Goal: Submit feedback/report problem: Submit feedback/report problem

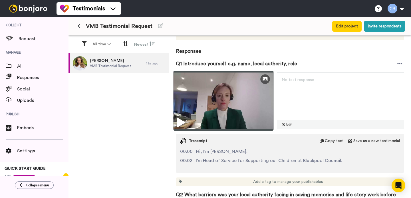
scroll to position [62, 0]
click at [226, 103] on img at bounding box center [224, 101] width 100 height 60
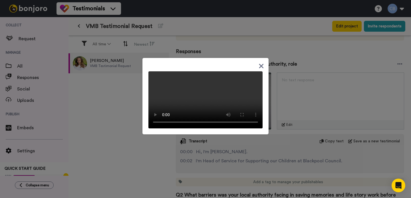
click at [262, 67] on div at bounding box center [206, 98] width 114 height 62
click at [263, 64] on icon at bounding box center [261, 66] width 5 height 5
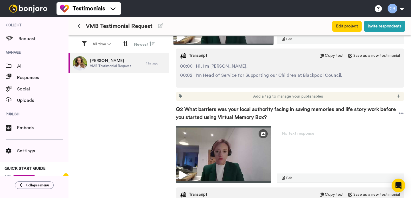
scroll to position [149, 0]
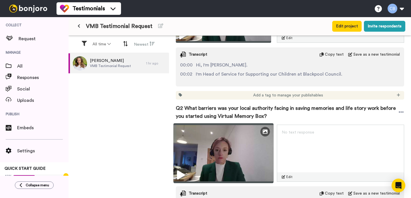
click at [215, 163] on img at bounding box center [224, 153] width 100 height 60
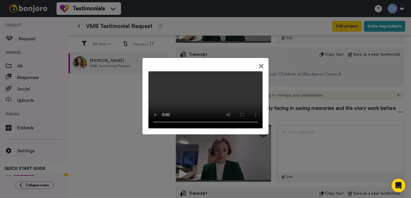
click at [262, 63] on icon at bounding box center [261, 66] width 5 height 7
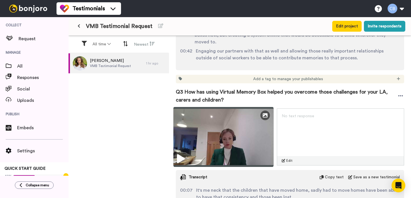
scroll to position [384, 0]
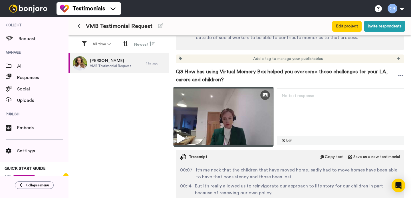
click at [232, 108] on img at bounding box center [224, 117] width 100 height 60
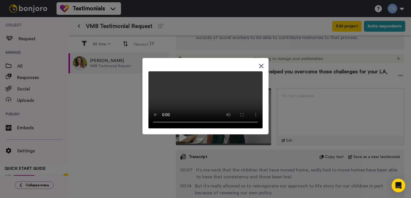
click at [259, 63] on icon at bounding box center [261, 66] width 5 height 7
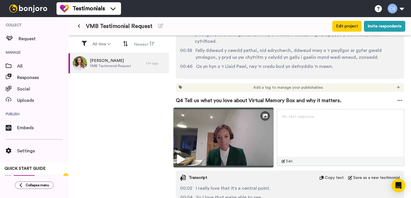
scroll to position [572, 0]
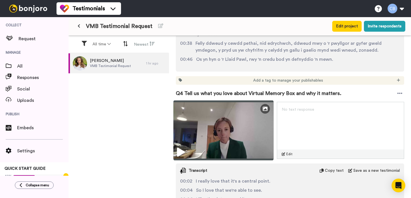
click at [222, 123] on img at bounding box center [224, 131] width 100 height 60
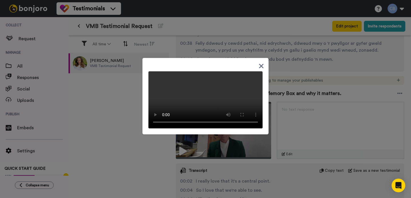
click at [260, 65] on icon at bounding box center [261, 66] width 5 height 7
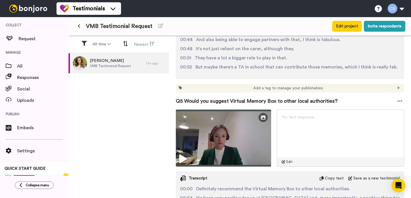
scroll to position [781, 0]
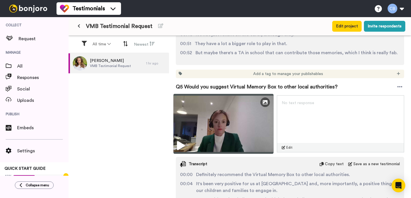
click at [225, 123] on img at bounding box center [224, 124] width 100 height 60
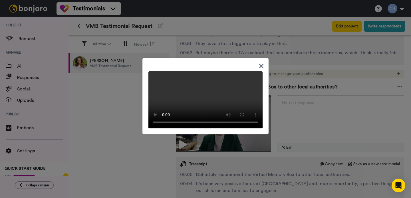
click at [262, 64] on icon at bounding box center [261, 66] width 5 height 5
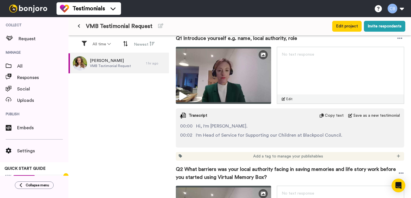
scroll to position [93, 0]
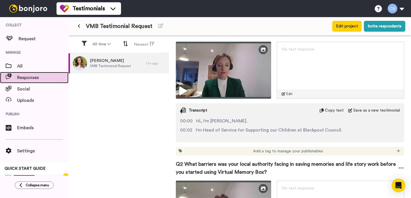
click at [36, 76] on span "Responses" at bounding box center [42, 77] width 51 height 7
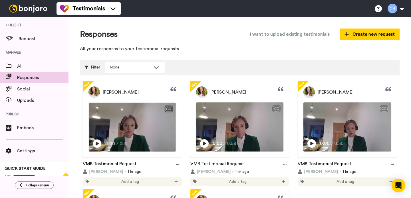
click at [169, 108] on div "CC" at bounding box center [168, 109] width 7 height 6
click at [97, 143] on icon "Play/Pause" at bounding box center [97, 143] width 9 height 11
click at [169, 110] on div "CC" at bounding box center [168, 109] width 7 height 6
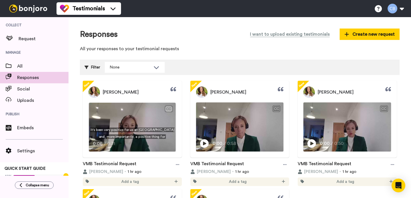
click at [169, 110] on div "CC" at bounding box center [168, 109] width 7 height 6
click at [124, 132] on video at bounding box center [132, 127] width 87 height 49
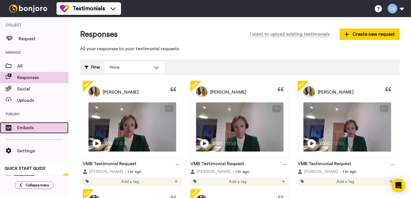
click at [45, 126] on span "Embeds" at bounding box center [42, 128] width 51 height 7
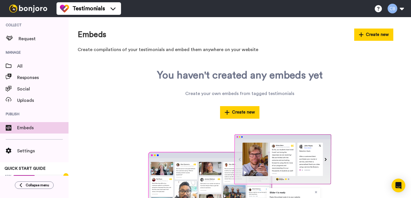
scroll to position [35, 0]
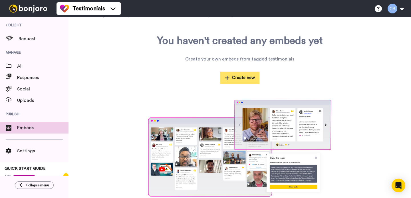
click at [240, 79] on button "Create new" at bounding box center [239, 78] width 39 height 12
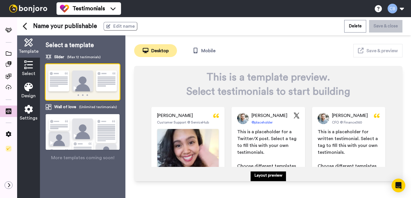
click at [183, 137] on img at bounding box center [187, 159] width 61 height 61
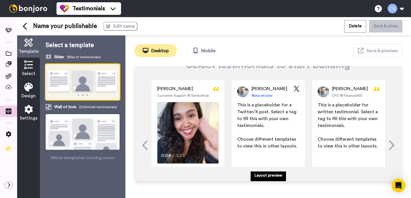
click at [183, 137] on video at bounding box center [187, 132] width 61 height 61
click at [399, 187] on icon "Open Intercom Messenger" at bounding box center [398, 185] width 7 height 7
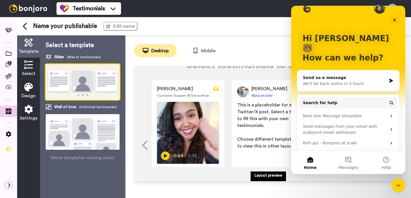
scroll to position [16, 0]
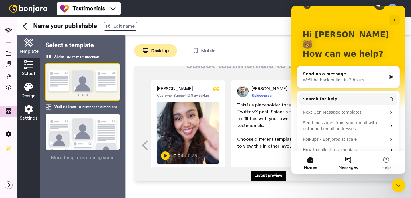
click at [350, 163] on button "Messages" at bounding box center [348, 162] width 38 height 23
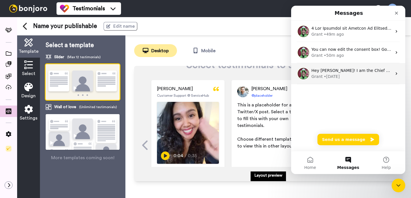
click at [336, 77] on div "• 2w ago" at bounding box center [332, 77] width 16 height 6
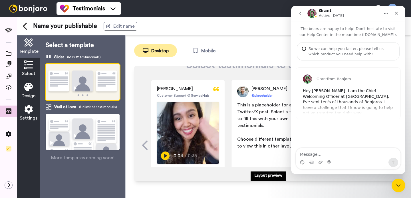
click at [300, 13] on icon "go back" at bounding box center [301, 13] width 2 height 3
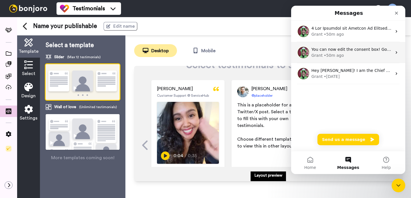
click at [321, 52] on div "You can now edit the consent box! Go into your project, and scroll down to step…" at bounding box center [352, 50] width 81 height 6
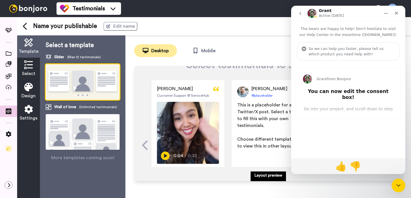
click at [302, 13] on icon "go back" at bounding box center [300, 13] width 5 height 5
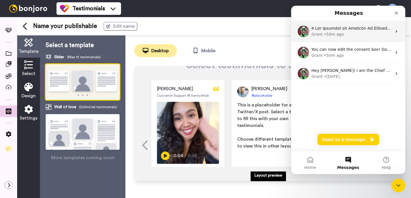
click at [320, 32] on div "Grant" at bounding box center [317, 34] width 11 height 6
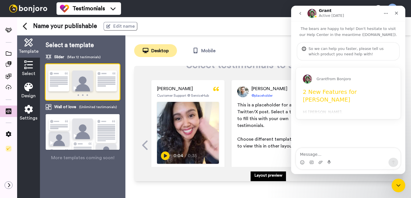
click at [329, 115] on div "Grant from Bonjoro 2 New Features for Bonjoro Hi Christian, We're excited to le…" at bounding box center [348, 93] width 105 height 51
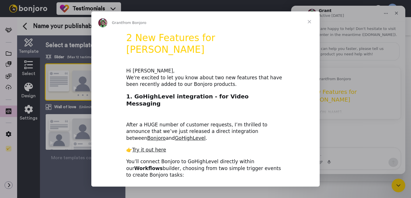
scroll to position [0, 0]
click at [312, 23] on span "Close" at bounding box center [309, 21] width 21 height 21
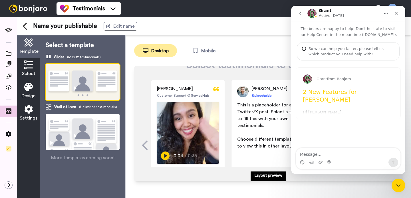
click at [299, 15] on icon "go back" at bounding box center [300, 13] width 5 height 5
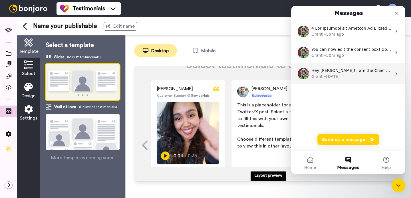
click at [339, 75] on div "• 2w ago" at bounding box center [332, 77] width 16 height 6
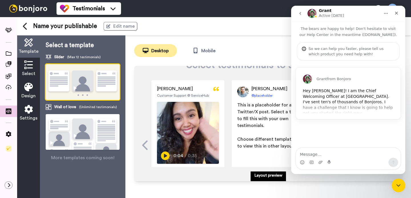
click at [335, 113] on div "Grant from Bonjoro Hey Christian! I am the Chief Welcoming Officer at Bonjoro. …" at bounding box center [348, 93] width 105 height 51
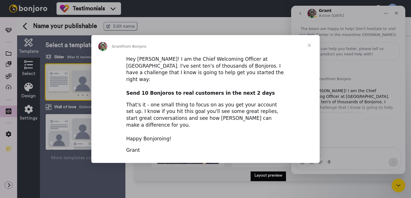
click at [310, 51] on span "Close" at bounding box center [309, 45] width 21 height 21
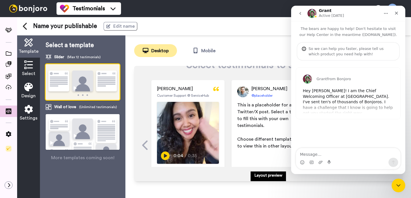
click at [334, 29] on p "The bears are happy to help! Don't hesitate to visit our Help Center in the mea…" at bounding box center [348, 29] width 114 height 17
click at [263, 49] on div "Desktop Mobile Save & preview" at bounding box center [268, 50] width 269 height 13
click at [395, 14] on icon "Close" at bounding box center [397, 13] width 5 height 5
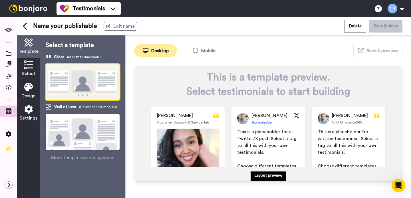
click at [70, 83] on img at bounding box center [83, 82] width 74 height 36
click at [72, 138] on img at bounding box center [83, 139] width 74 height 51
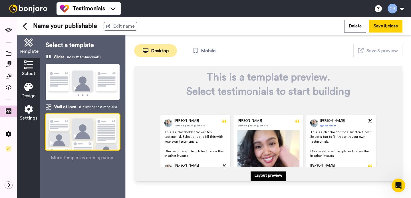
click at [81, 76] on img at bounding box center [83, 82] width 74 height 36
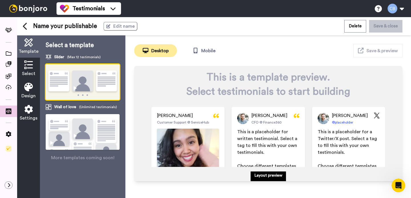
click at [31, 63] on icon at bounding box center [28, 65] width 9 height 9
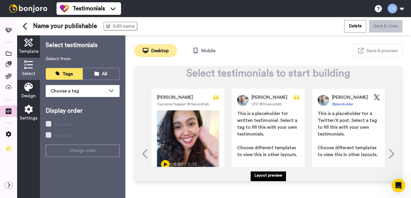
scroll to position [33, 0]
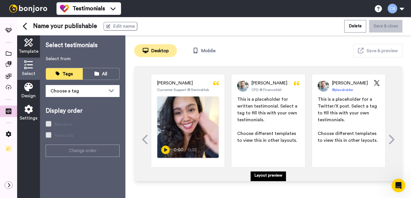
click at [176, 128] on img at bounding box center [187, 127] width 61 height 61
click at [176, 128] on video at bounding box center [187, 127] width 61 height 61
click at [93, 93] on div "Choose a tag" at bounding box center [78, 91] width 55 height 7
click at [97, 74] on icon at bounding box center [97, 74] width 5 height 4
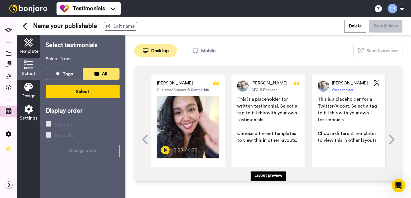
click at [31, 89] on icon at bounding box center [28, 87] width 9 height 9
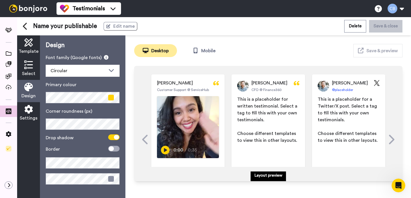
click at [30, 75] on span "Select" at bounding box center [28, 73] width 13 height 7
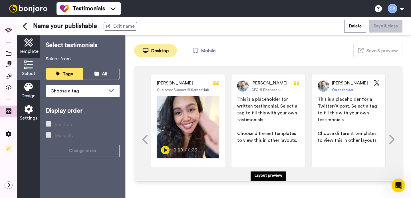
click at [185, 92] on div "Emily Wilson Customer Support @ ServiceHub Play/Pause 0:00 / 0:35 18/09/2025" at bounding box center [187, 139] width 73 height 129
click at [179, 86] on span "Emily Wilson" at bounding box center [175, 83] width 36 height 7
click at [176, 83] on span "Emily Wilson" at bounding box center [175, 83] width 36 height 7
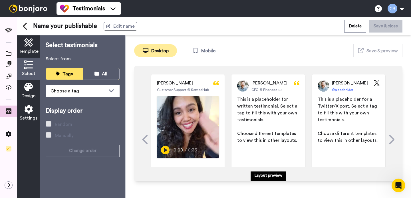
click at [261, 177] on p "Layout preview" at bounding box center [269, 176] width 28 height 6
click at [21, 86] on div "Uploads" at bounding box center [28, 88] width 19 height 9
click at [28, 96] on span "Design" at bounding box center [28, 96] width 14 height 7
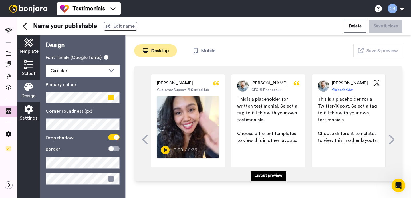
click at [27, 112] on icon at bounding box center [28, 109] width 9 height 9
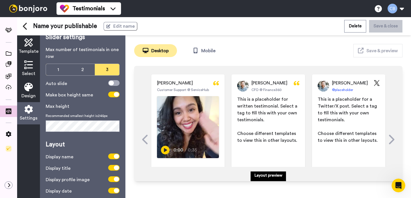
scroll to position [7, 0]
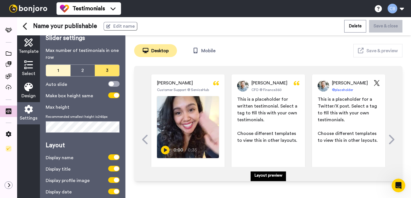
click at [61, 71] on button "1" at bounding box center [58, 70] width 25 height 11
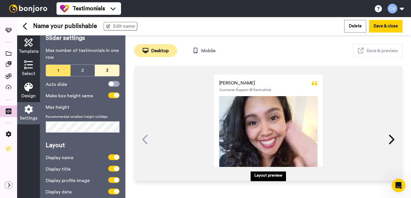
click at [105, 69] on button "3" at bounding box center [107, 70] width 25 height 11
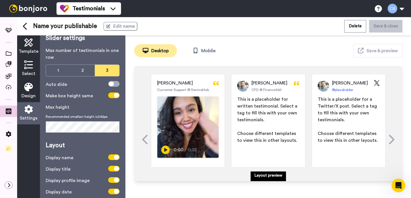
click at [187, 118] on video at bounding box center [187, 127] width 61 height 61
click at [28, 39] on icon at bounding box center [28, 42] width 9 height 9
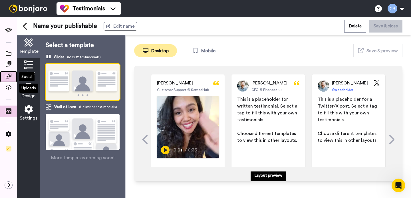
click at [8, 78] on icon at bounding box center [9, 77] width 6 height 6
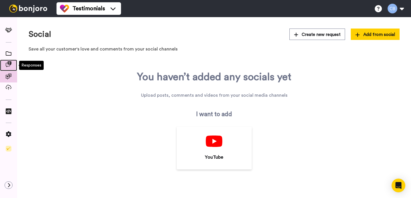
click at [8, 67] on span at bounding box center [8, 66] width 17 height 6
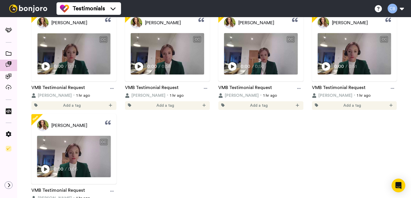
scroll to position [108, 0]
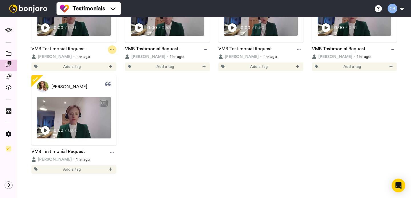
click at [113, 51] on icon at bounding box center [111, 50] width 3 height 4
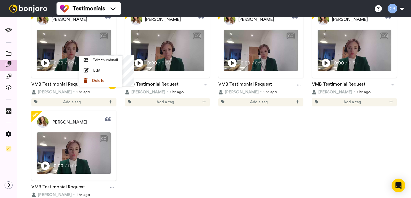
scroll to position [35, 0]
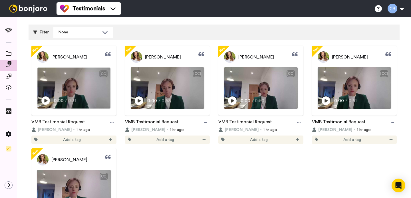
click at [80, 93] on body "Testimonials Help docs Settings Responses I want to upload existing testimonial…" at bounding box center [205, 99] width 411 height 198
click at [82, 60] on div "[PERSON_NAME]" at bounding box center [73, 56] width 85 height 11
click at [70, 60] on span "[PERSON_NAME]" at bounding box center [69, 57] width 36 height 7
click at [69, 58] on span "[PERSON_NAME]" at bounding box center [69, 57] width 36 height 7
click at [49, 57] on link "[PERSON_NAME]" at bounding box center [62, 56] width 50 height 11
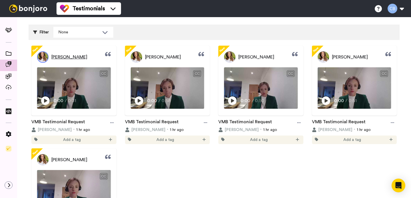
click at [44, 57] on img at bounding box center [42, 56] width 11 height 11
click at [43, 120] on link "VMB Testimonial Request" at bounding box center [58, 123] width 54 height 9
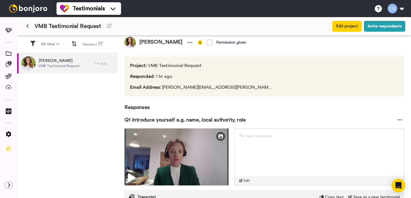
scroll to position [24, 0]
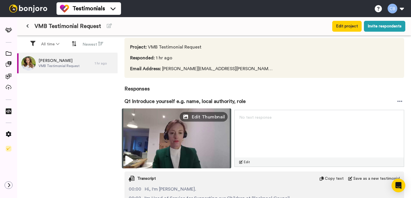
click at [221, 116] on span "Edit Thumbnail" at bounding box center [209, 116] width 34 height 7
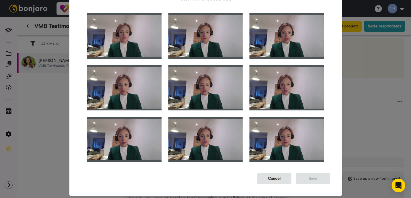
scroll to position [21, 0]
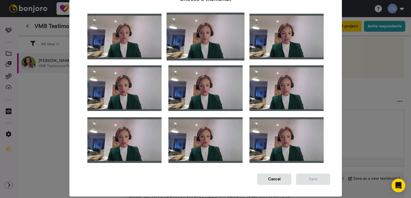
click at [214, 36] on img at bounding box center [206, 37] width 78 height 48
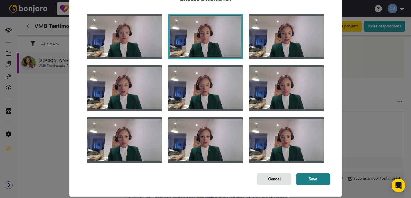
click at [314, 179] on button "Save" at bounding box center [313, 179] width 34 height 11
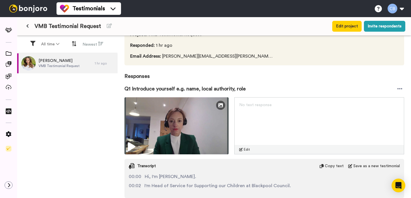
scroll to position [37, 0]
click at [396, 87] on div at bounding box center [400, 88] width 9 height 9
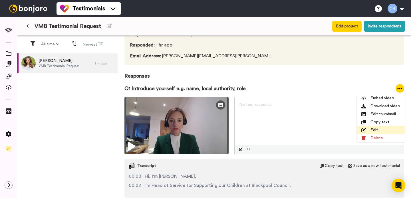
click at [377, 130] on li "Edit" at bounding box center [381, 130] width 48 height 8
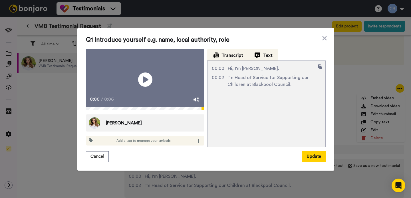
click at [261, 52] on div "Text" at bounding box center [264, 55] width 18 height 7
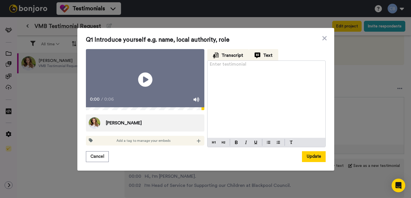
click at [237, 49] on button "Transcript" at bounding box center [228, 54] width 42 height 11
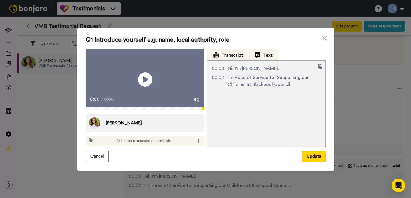
click at [261, 52] on div "Text" at bounding box center [264, 55] width 18 height 7
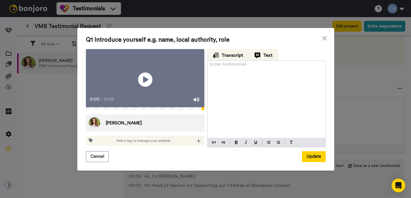
click at [235, 52] on span "Transcript" at bounding box center [233, 55] width 22 height 7
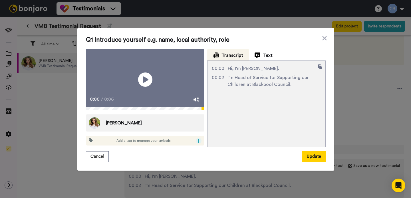
click at [199, 143] on icon at bounding box center [199, 141] width 4 height 5
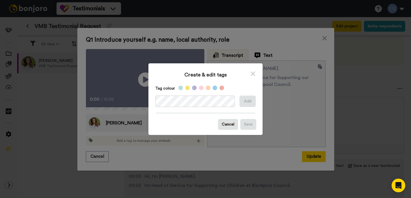
click at [255, 73] on icon at bounding box center [253, 73] width 5 height 7
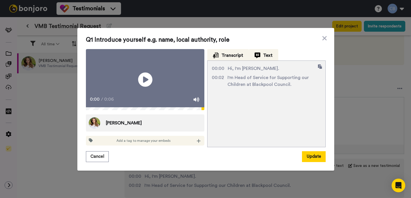
click at [265, 52] on span "Text" at bounding box center [267, 55] width 9 height 7
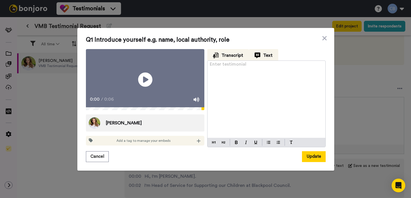
click at [233, 52] on span "Transcript" at bounding box center [233, 55] width 22 height 7
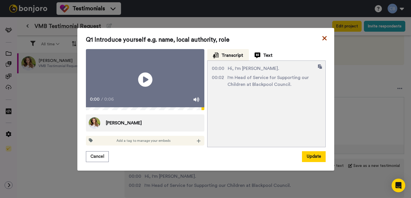
click at [324, 35] on icon at bounding box center [325, 38] width 6 height 7
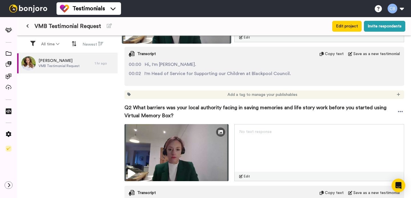
scroll to position [198, 0]
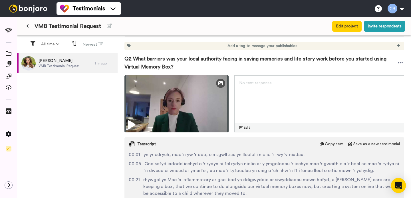
click at [395, 185] on div "Open Intercom Messenger" at bounding box center [398, 185] width 15 height 15
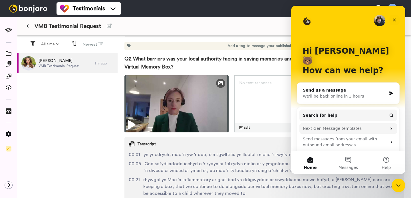
scroll to position [16, 0]
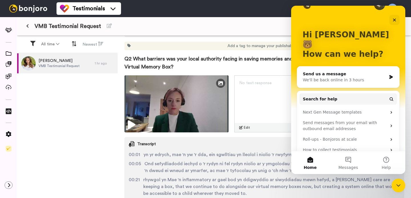
click at [63, 97] on div "Rachel Barnes VMB Testimonial Request 1 hr ago" at bounding box center [67, 126] width 101 height 146
click at [393, 22] on div "Close" at bounding box center [395, 20] width 10 height 10
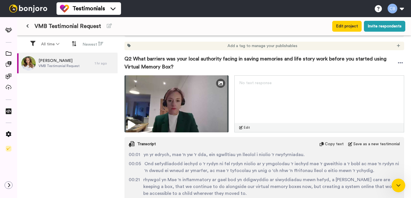
scroll to position [0, 0]
click at [345, 28] on button "Edit project" at bounding box center [347, 26] width 29 height 11
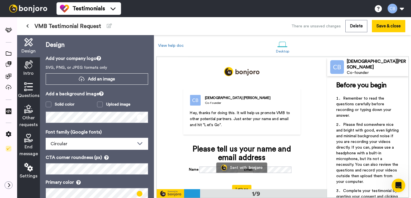
click at [30, 26] on button at bounding box center [27, 26] width 9 height 10
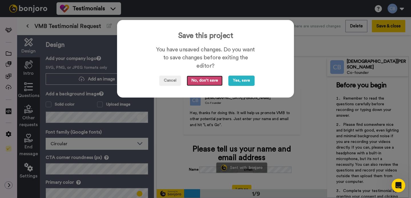
click at [202, 81] on button "No, don't save" at bounding box center [205, 81] width 36 height 10
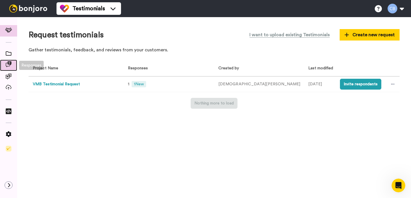
click at [11, 65] on icon at bounding box center [9, 64] width 6 height 6
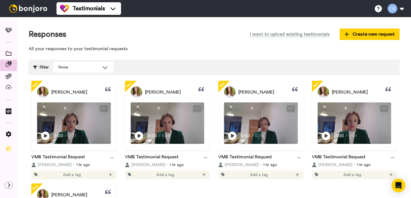
scroll to position [13, 0]
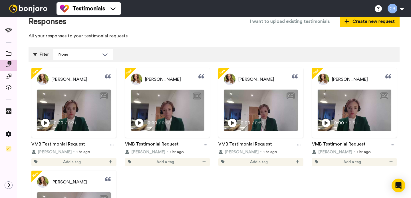
click at [142, 122] on icon at bounding box center [139, 123] width 9 height 9
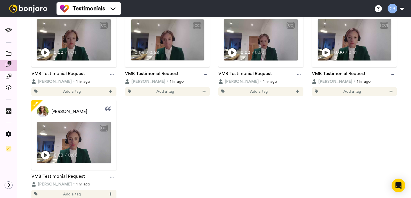
scroll to position [84, 0]
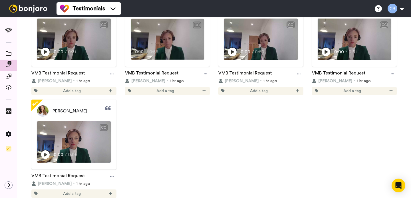
click at [142, 43] on div "then be able to drive that." at bounding box center [167, 44] width 73 height 7
click at [144, 52] on span "0:12" at bounding box center [140, 51] width 10 height 7
click at [53, 157] on div "Play/Pause 0:00 / 0:06" at bounding box center [59, 155] width 37 height 8
click at [53, 157] on span "/" at bounding box center [54, 154] width 2 height 7
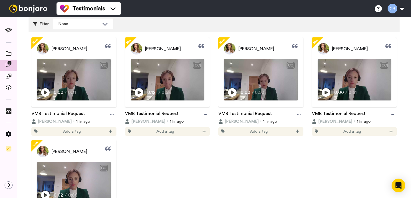
scroll to position [0, 0]
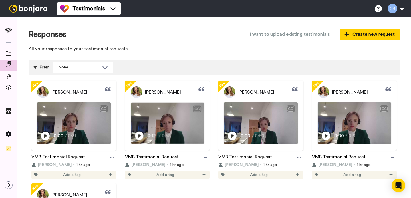
click at [179, 115] on video at bounding box center [167, 123] width 73 height 41
click at [204, 157] on icon at bounding box center [205, 158] width 3 height 4
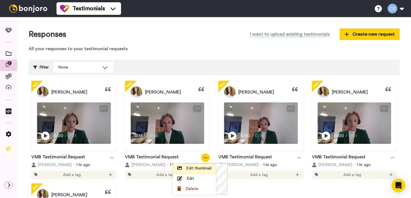
click at [202, 167] on span "Edit thumbnail" at bounding box center [198, 169] width 25 height 6
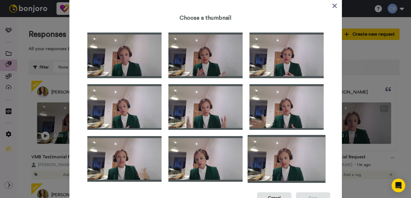
scroll to position [2, 0]
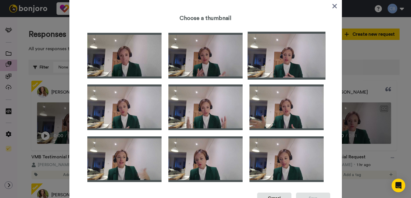
click at [291, 62] on img at bounding box center [287, 56] width 78 height 48
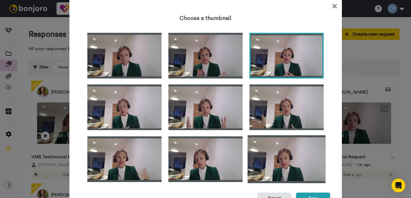
scroll to position [22, 0]
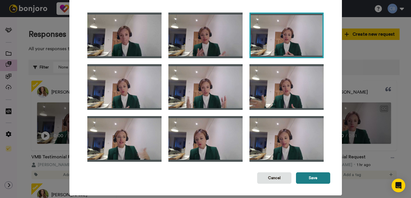
click at [316, 178] on button "Save" at bounding box center [313, 178] width 34 height 11
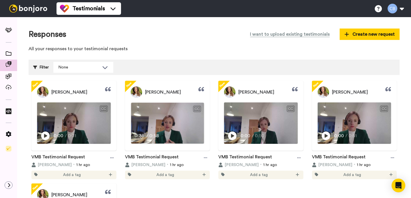
click at [142, 136] on span "0:38" at bounding box center [140, 135] width 10 height 7
click at [292, 108] on div "CC" at bounding box center [290, 109] width 7 height 6
click at [233, 137] on icon "Play/Pause" at bounding box center [233, 135] width 9 height 11
click at [298, 158] on icon at bounding box center [299, 157] width 3 height 1
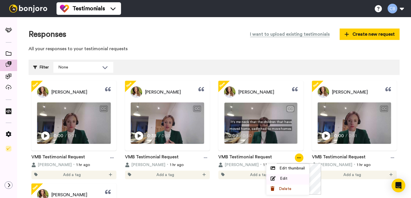
click at [287, 177] on span "Edit" at bounding box center [283, 179] width 7 height 6
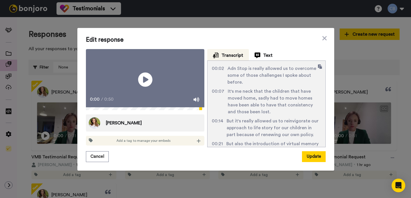
click at [142, 194] on div "Edit response Play/Pause 0:00 / 0:50 Rachel Barnes Add a tag to manage your emb…" at bounding box center [205, 99] width 411 height 198
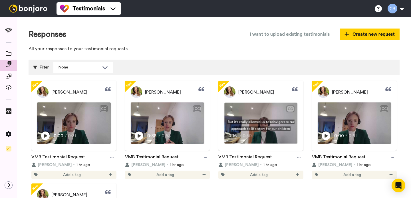
click at [254, 112] on div "CC" at bounding box center [261, 108] width 73 height 10
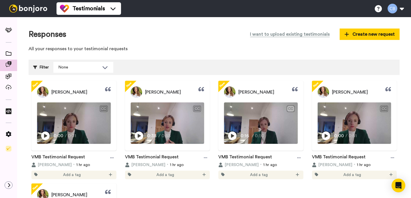
click at [276, 140] on div "Play/Pause 0:16 / 0:50" at bounding box center [261, 138] width 74 height 12
click at [275, 141] on div "0:18 / 0:50" at bounding box center [261, 138] width 74 height 12
click at [296, 90] on icon at bounding box center [295, 90] width 6 height 6
click at [292, 80] on div "New Rachel Barnes CC Play/Pause 0:00 / 0:31 VMB Testimonial Request Rachel Barn…" at bounding box center [214, 185] width 371 height 220
drag, startPoint x: 292, startPoint y: 85, endPoint x: 292, endPoint y: 90, distance: 4.9
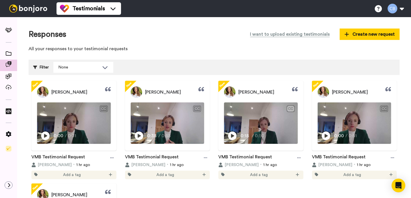
click at [292, 86] on div "Rachel Barnes CC Play/Pause 0:18 / 0:50" at bounding box center [261, 116] width 85 height 70
click at [292, 91] on icon at bounding box center [295, 90] width 6 height 6
click at [301, 157] on icon at bounding box center [298, 158] width 3 height 4
click at [317, 192] on div "Edit thumbnail Edit Delete" at bounding box center [298, 178] width 43 height 31
click at [231, 187] on div "New Rachel Barnes CC Play/Pause 0:00 / 0:31 VMB Testimonial Request Rachel Barn…" at bounding box center [214, 182] width 371 height 203
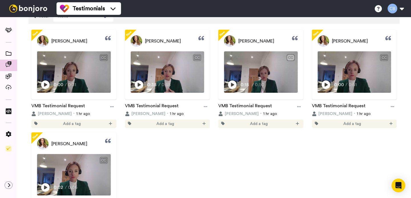
scroll to position [85, 0]
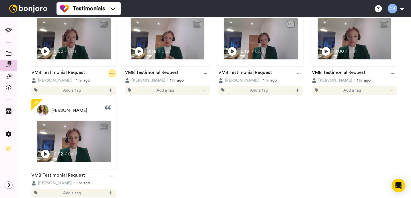
click at [111, 75] on icon at bounding box center [111, 73] width 3 height 4
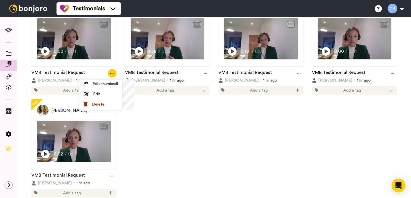
click at [111, 75] on icon at bounding box center [111, 73] width 3 height 4
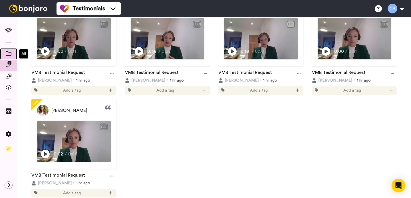
click at [6, 53] on icon at bounding box center [9, 53] width 6 height 4
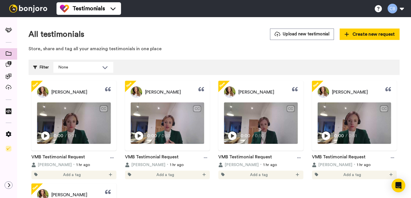
click at [26, 12] on img at bounding box center [28, 9] width 43 height 8
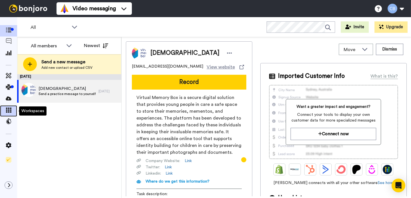
click at [10, 111] on icon at bounding box center [9, 110] width 6 height 5
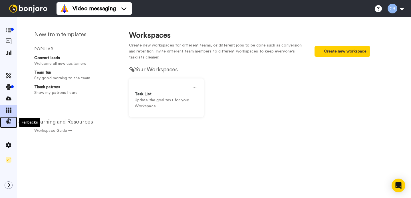
click at [10, 120] on icon at bounding box center [9, 122] width 6 height 6
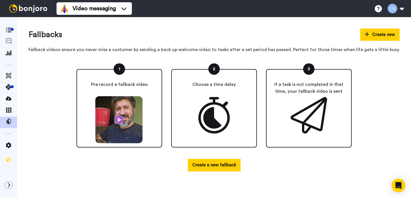
click at [119, 122] on img at bounding box center [119, 120] width 53 height 48
click at [117, 122] on img at bounding box center [119, 120] width 53 height 48
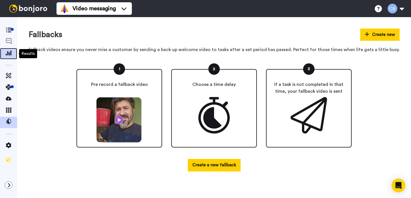
click at [10, 51] on icon at bounding box center [9, 52] width 6 height 5
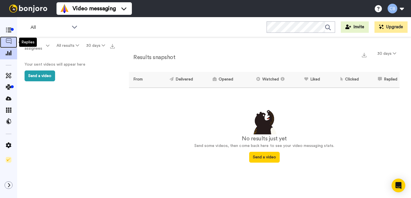
click at [8, 44] on icon at bounding box center [9, 41] width 6 height 6
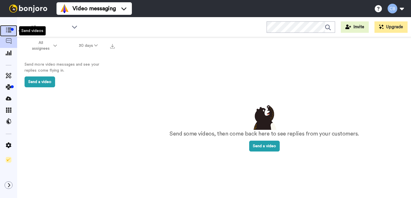
click at [11, 31] on icon at bounding box center [9, 30] width 6 height 5
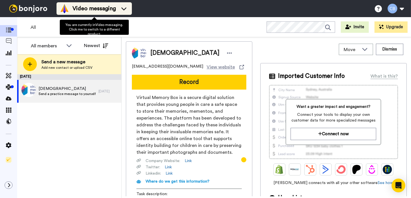
click at [126, 9] on icon at bounding box center [123, 9] width 9 height 6
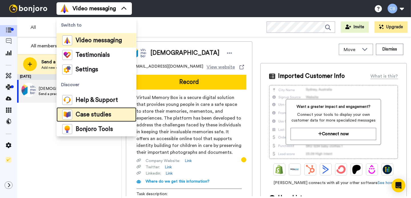
click at [101, 115] on span "Case studies" at bounding box center [94, 115] width 36 height 6
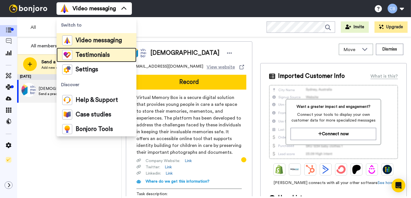
click at [95, 55] on span "Testimonials" at bounding box center [93, 55] width 34 height 6
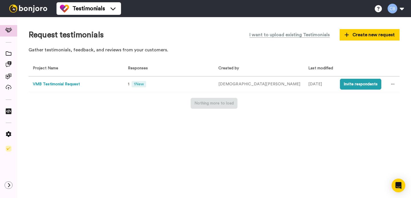
click at [70, 86] on button "VMB Testimonial Request" at bounding box center [56, 84] width 47 height 6
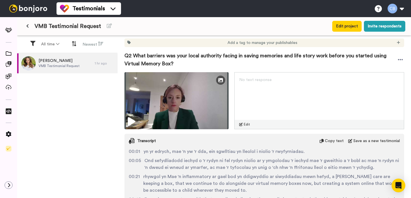
scroll to position [211, 0]
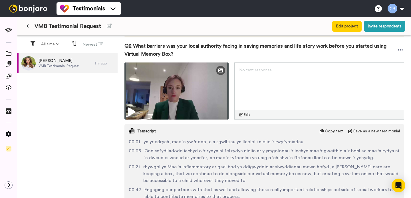
click at [147, 133] on span "Transcript" at bounding box center [146, 132] width 19 height 6
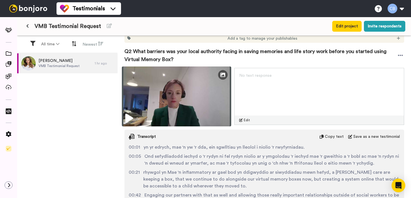
scroll to position [202, 0]
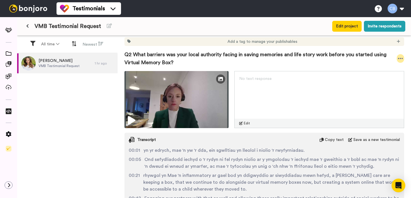
click at [398, 59] on icon at bounding box center [400, 59] width 5 height 6
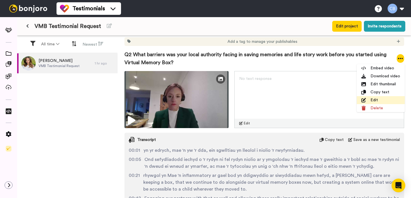
click at [376, 99] on li "Edit" at bounding box center [381, 100] width 48 height 8
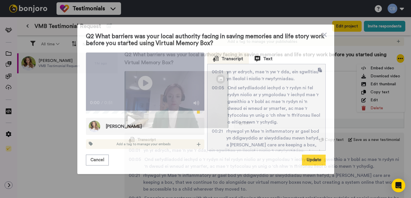
click at [259, 85] on span "Ond sefydliadodd iechyd o 'r rydyn ni fel rydyn niolio ar y ymgolodau 'r iechyd…" at bounding box center [275, 105] width 94 height 41
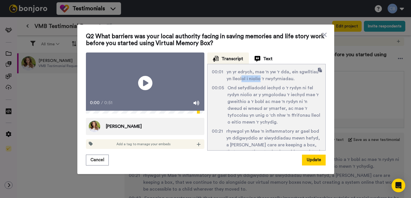
drag, startPoint x: 259, startPoint y: 74, endPoint x: 242, endPoint y: 73, distance: 16.9
click at [242, 73] on span "yn yr edrych, mae 'n yw 'r dda, ein sgwlltiau yn lleolol i niolio 'r rwyfyrniad…" at bounding box center [274, 76] width 95 height 14
click at [275, 75] on span "yn yr edrych, mae 'n yw 'r dda, ein sgwlltiau yn lleolol i niolio 'r rwyfyrniad…" at bounding box center [274, 76] width 95 height 14
drag, startPoint x: 291, startPoint y: 129, endPoint x: 274, endPoint y: 129, distance: 17.1
click at [274, 129] on span "rhywgol yn Mae 'n inflammatory ar gael bod yn ddigwyddio ar siwyddiadau mewn he…" at bounding box center [274, 152] width 95 height 48
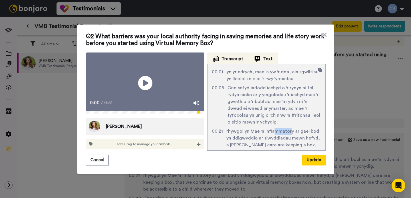
click at [258, 56] on img at bounding box center [258, 59] width 6 height 6
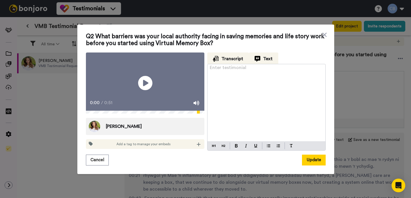
click at [235, 55] on span "Transcript" at bounding box center [233, 58] width 22 height 7
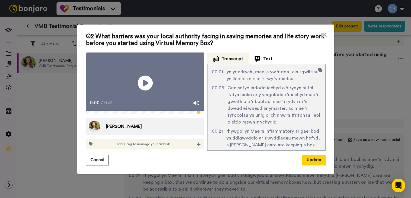
click at [147, 85] on icon at bounding box center [145, 83] width 15 height 15
click at [143, 83] on icon "Play/Pause" at bounding box center [145, 83] width 15 height 27
click at [143, 83] on icon at bounding box center [145, 83] width 15 height 15
click at [143, 83] on icon "Play/Pause" at bounding box center [145, 83] width 15 height 27
click at [266, 55] on span "Text" at bounding box center [267, 58] width 9 height 7
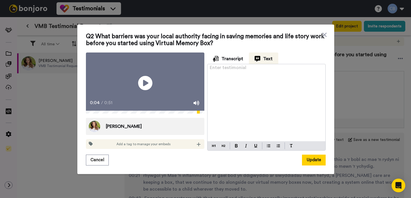
click at [247, 74] on div "Enter testimonial ﻿" at bounding box center [267, 102] width 118 height 77
click at [144, 85] on icon "Play/Pause" at bounding box center [145, 83] width 15 height 27
click at [143, 85] on icon "Play/Pause" at bounding box center [145, 83] width 15 height 27
click at [237, 75] on p "I think in terms of barriers we were facing as a Local Authority," at bounding box center [266, 74] width 113 height 14
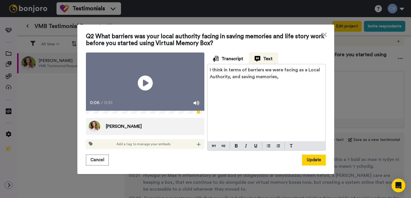
click at [148, 84] on icon at bounding box center [145, 83] width 15 height 15
click at [145, 83] on icon at bounding box center [145, 83] width 15 height 15
click at [283, 75] on p "I think in terms of barriers we were facing as a Local Authority, and saving me…" at bounding box center [266, 74] width 113 height 14
click at [147, 85] on icon at bounding box center [145, 83] width 15 height 15
click at [147, 85] on icon "Play/Pause" at bounding box center [145, 83] width 15 height 27
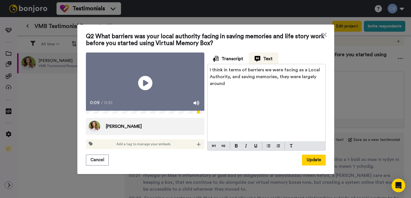
click at [243, 79] on p "I think in terms of barriers we were facing as a Local Authority, and saving me…" at bounding box center [266, 77] width 113 height 21
click at [139, 82] on icon at bounding box center [145, 83] width 15 height 15
click at [143, 82] on icon "Play/Pause" at bounding box center [145, 83] width 15 height 27
click at [275, 81] on p "I think in terms of barriers we were facing as a Local Authority, and saving me…" at bounding box center [266, 77] width 113 height 21
click at [147, 82] on icon "Play/Pause" at bounding box center [145, 83] width 15 height 27
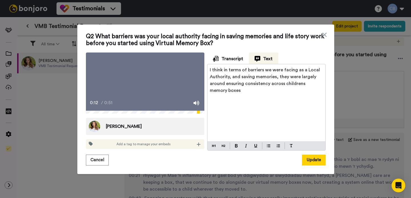
click at [147, 82] on icon "Play/Pause" at bounding box center [145, 83] width 15 height 27
click at [305, 81] on span "I think in terms of barriers we were facing as a Local Authority, and saving me…" at bounding box center [265, 80] width 111 height 25
click at [255, 87] on p "I think in terms of barriers we were facing as a Local Authority, and saving me…" at bounding box center [266, 80] width 113 height 27
click at [147, 80] on icon at bounding box center [145, 83] width 15 height 15
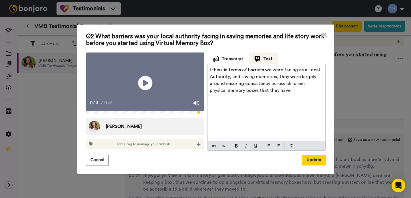
click at [275, 89] on p "I think in terms of barriers we were facing as a Local Authority, and saving me…" at bounding box center [266, 80] width 113 height 27
click at [149, 86] on icon at bounding box center [145, 83] width 15 height 15
click at [316, 86] on p "I think in terms of barriers we were facing as a Local Authority, and saving me…" at bounding box center [266, 84] width 113 height 34
click at [142, 83] on icon at bounding box center [145, 83] width 15 height 15
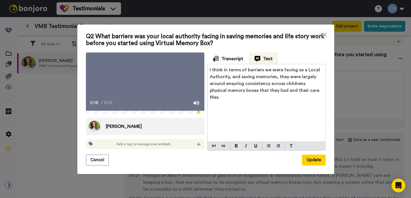
click at [144, 83] on icon "Play/Pause" at bounding box center [145, 83] width 15 height 27
click at [311, 87] on p "I think in terms of barriers we were facing as a Local Authority, and saving me…" at bounding box center [266, 84] width 113 height 34
click at [150, 84] on icon at bounding box center [145, 83] width 15 height 15
click at [311, 95] on p "I think in terms of barriers we were facing as a Local Authority, and saving me…" at bounding box center [266, 87] width 113 height 41
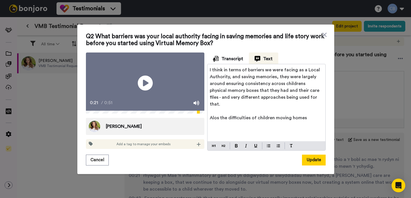
click at [141, 86] on icon at bounding box center [145, 83] width 15 height 15
click at [314, 115] on p "Alos the difficulties of children moving homes" at bounding box center [266, 118] width 113 height 7
click at [149, 96] on video at bounding box center [145, 83] width 119 height 61
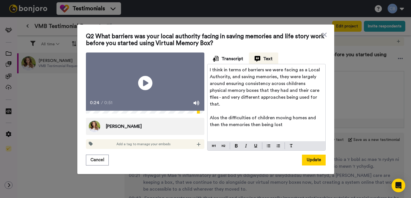
click at [281, 115] on p "Alos the difficulties of children moving homes and then the memories then being…" at bounding box center [266, 122] width 113 height 14
click at [153, 90] on video at bounding box center [145, 83] width 119 height 61
click at [234, 122] on p "Alos the difficulties of children moving homes and then the memories then being…" at bounding box center [266, 125] width 113 height 21
click at [163, 91] on video at bounding box center [145, 83] width 119 height 61
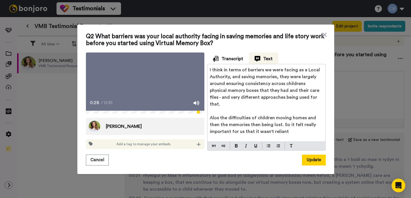
click at [152, 93] on icon "Play/Pause" at bounding box center [145, 83] width 15 height 27
click at [275, 120] on p "Alos the difficulties of children moving homes and then the memories then being…" at bounding box center [266, 125] width 113 height 21
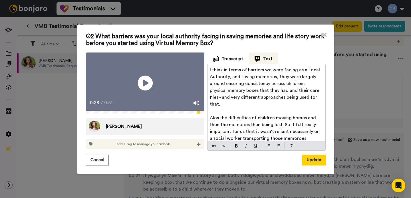
click at [139, 86] on icon at bounding box center [145, 83] width 15 height 15
click at [293, 131] on p "Alos the difficulties of children moving homes and then the memories then being…" at bounding box center [266, 128] width 113 height 27
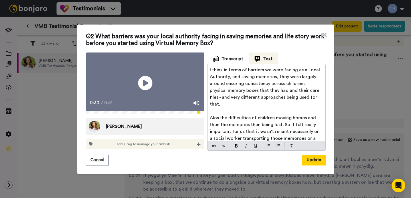
click at [227, 136] on span "Alos the difficulties of children moving homes and then the memories then being…" at bounding box center [265, 132] width 111 height 32
click at [153, 76] on video at bounding box center [145, 83] width 119 height 61
click at [143, 86] on icon at bounding box center [145, 83] width 15 height 15
click at [145, 85] on icon at bounding box center [145, 83] width 15 height 15
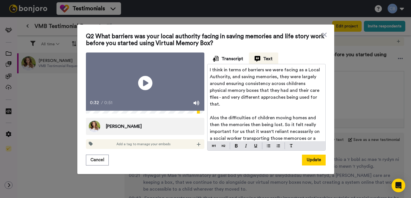
click at [248, 134] on p "Alos the difficulties of children moving homes and then the memories then being…" at bounding box center [266, 132] width 113 height 34
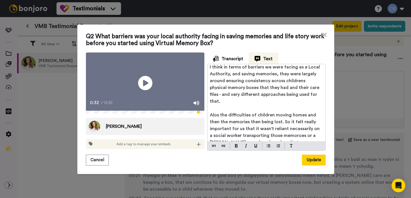
scroll to position [0, 0]
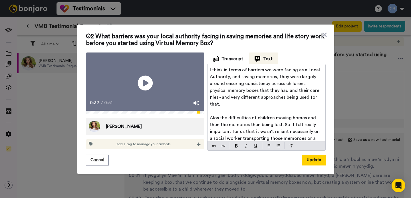
click at [147, 86] on icon at bounding box center [145, 83] width 15 height 15
click at [139, 111] on div "0:34 / 0:51" at bounding box center [145, 105] width 119 height 12
drag, startPoint x: 166, startPoint y: 114, endPoint x: 131, endPoint y: 114, distance: 34.3
click at [131, 111] on div "0:36 / 0:51" at bounding box center [145, 105] width 119 height 12
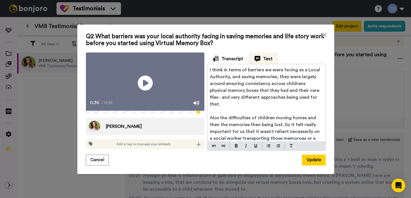
click at [146, 86] on icon at bounding box center [145, 83] width 15 height 15
click at [144, 83] on icon "Play/Pause" at bounding box center [145, 83] width 15 height 27
click at [238, 136] on span "Alos the difficulties of children moving homes and then the memories then being…" at bounding box center [265, 135] width 111 height 39
click at [315, 135] on p "Alos the difficulties of children moving homes and then the memories then being…" at bounding box center [266, 135] width 113 height 41
click at [142, 79] on icon at bounding box center [145, 83] width 15 height 15
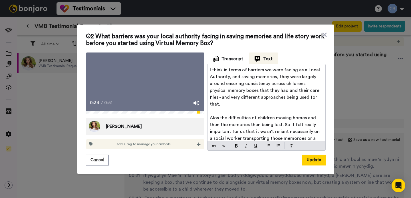
click at [142, 79] on icon at bounding box center [145, 83] width 15 height 15
click at [143, 81] on icon "Play/Pause" at bounding box center [145, 83] width 15 height 27
click at [144, 85] on icon at bounding box center [145, 83] width 15 height 15
click at [313, 137] on p "Alos the difficulties of children moving homes and then the memories then being…" at bounding box center [266, 135] width 113 height 41
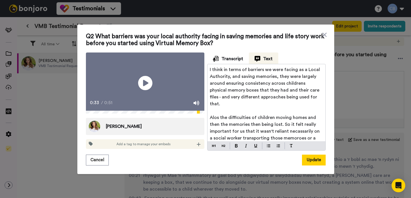
click at [275, 127] on span "Alos the difficulties of children moving homes and then the memories then being…" at bounding box center [265, 134] width 111 height 39
click at [273, 127] on span "Alos the difficulties of children moving homes and then the memories then being…" at bounding box center [265, 134] width 111 height 39
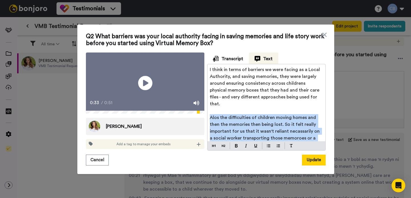
click at [273, 127] on span "Alos the difficulties of children moving homes and then the memories then being…" at bounding box center [265, 134] width 111 height 39
click at [276, 133] on span "Alos the difficulties of children moving homes and then the memories then being…" at bounding box center [265, 134] width 111 height 39
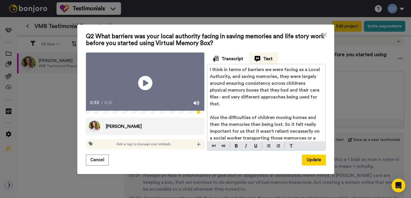
click at [285, 121] on span "Alos the difficulties of children moving homes and then the memories then being…" at bounding box center [265, 134] width 111 height 39
click at [278, 127] on span "Alos the difficulties of children moving homes and then the memories then being…" at bounding box center [267, 134] width 115 height 39
click at [294, 129] on span "Alos the difficulties of children moving homes and then the memories then being…" at bounding box center [267, 134] width 115 height 39
click at [287, 128] on span "Alos the difficulties of children moving homes and then the memories then being…" at bounding box center [267, 134] width 115 height 39
click at [282, 128] on span "Alos the difficulties of children moving homes and then the memories then being…" at bounding box center [267, 134] width 115 height 39
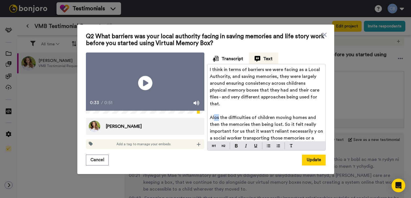
drag, startPoint x: 218, startPoint y: 107, endPoint x: 215, endPoint y: 107, distance: 3.1
click at [215, 115] on span "Alos the difficulties of children moving homes and then the memories then being…" at bounding box center [267, 134] width 115 height 39
click at [299, 79] on span "I think in terms of barriers we were facing as a Local Authority, and saving me…" at bounding box center [265, 86] width 111 height 39
click at [302, 80] on span "I think in terms of barriers we were facing as a Local Authority, and saving me…" at bounding box center [265, 86] width 111 height 39
click at [301, 80] on span "I think in terms of barriers we were facing as a Local Authority, and saving me…" at bounding box center [265, 86] width 111 height 39
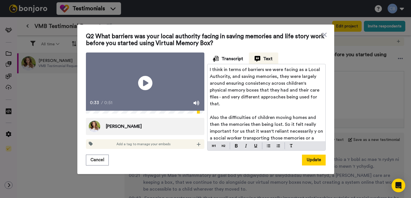
click at [284, 91] on span "I think in terms of barriers we were facing as a Local Authority, and saving me…" at bounding box center [265, 86] width 111 height 39
click at [144, 84] on icon "Play/Pause" at bounding box center [145, 83] width 15 height 27
click at [144, 81] on icon "Play/Pause" at bounding box center [145, 83] width 15 height 27
click at [262, 141] on p "Also the difficulties of children moving homes and then the memories then being…" at bounding box center [266, 134] width 113 height 41
click at [149, 86] on icon at bounding box center [145, 83] width 15 height 15
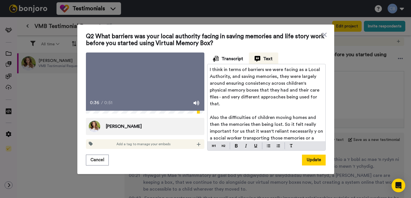
click at [149, 86] on icon at bounding box center [145, 83] width 15 height 15
click at [283, 140] on p "Also the difficulties of children moving homes and then the memories then being…" at bounding box center [266, 138] width 113 height 48
click at [146, 86] on icon at bounding box center [145, 83] width 15 height 15
click at [323, 142] on div "I think in terms of barriers we were facing as a Local Authority, and saving me…" at bounding box center [267, 102] width 118 height 77
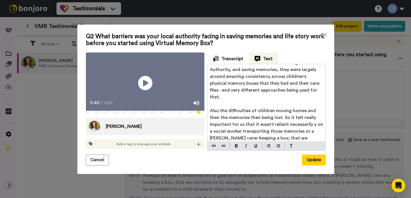
scroll to position [14, 0]
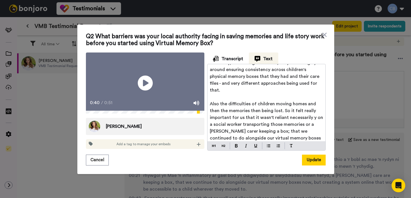
click at [148, 82] on icon at bounding box center [145, 83] width 15 height 15
click at [237, 141] on p "Also the difficulties of children moving homes and then the memories then being…" at bounding box center [266, 128] width 113 height 55
click at [229, 141] on span "Also the difficulties of children moving homes and then the memories then being…" at bounding box center [267, 131] width 115 height 59
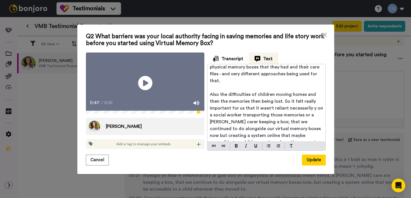
scroll to position [30, 0]
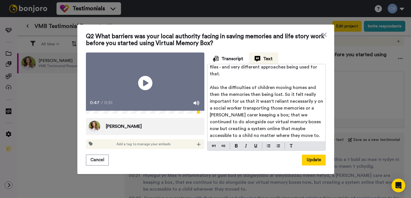
click at [281, 146] on p "Engaging our partners with that" at bounding box center [266, 149] width 113 height 7
click at [144, 85] on icon "Play/Pause" at bounding box center [145, 83] width 15 height 27
click at [135, 83] on video at bounding box center [145, 83] width 119 height 61
click at [294, 146] on p "Engaging our partners with that [PERSON_NAME]" at bounding box center [266, 149] width 113 height 7
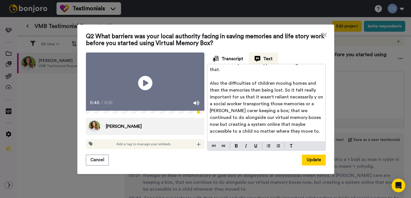
click at [159, 84] on video at bounding box center [145, 83] width 119 height 61
click at [227, 142] on p "Engaging our partners with that aswell and allowing those" at bounding box center [266, 149] width 113 height 14
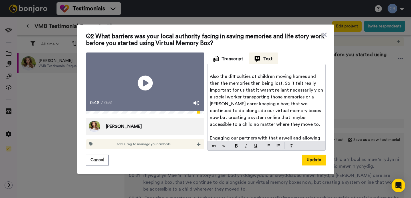
click at [145, 80] on icon at bounding box center [145, 83] width 15 height 15
click at [141, 86] on icon at bounding box center [145, 83] width 15 height 15
click at [241, 141] on p "Engaging our partners with that aswell and allowing those really importing rela…" at bounding box center [266, 145] width 113 height 21
click at [143, 81] on icon at bounding box center [145, 83] width 15 height 15
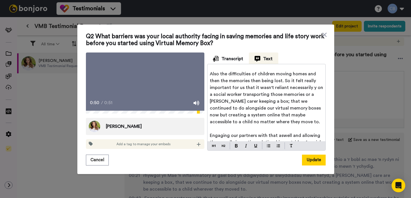
click at [136, 78] on video at bounding box center [145, 83] width 119 height 61
click at [257, 141] on p "Engaging our partners with that aswell and allowing those really importing rela…" at bounding box center [266, 142] width 113 height 21
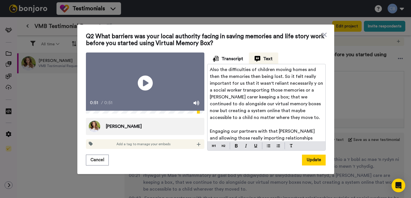
click at [147, 83] on icon "Play/Pause" at bounding box center [145, 83] width 15 height 27
click at [236, 143] on p "Engaging our partners with that [PERSON_NAME] and allowing those really importi…" at bounding box center [266, 141] width 113 height 27
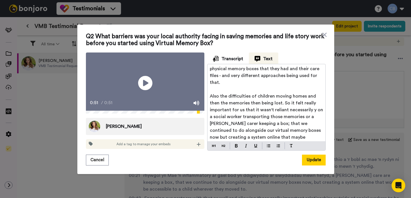
scroll to position [0, 0]
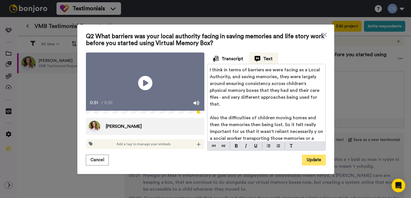
click at [320, 166] on button "Update" at bounding box center [314, 160] width 24 height 11
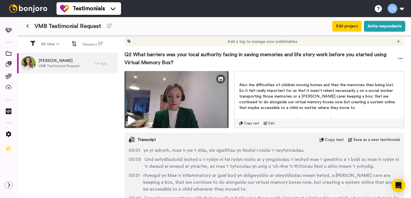
scroll to position [27, 0]
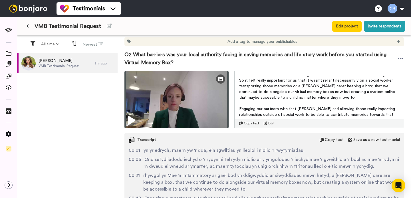
click at [135, 141] on div "Transcript" at bounding box center [142, 140] width 27 height 6
click at [132, 141] on img at bounding box center [132, 140] width 6 height 6
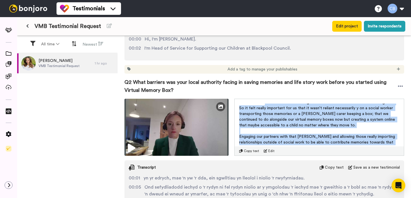
scroll to position [0, 0]
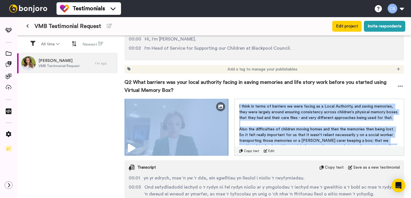
drag, startPoint x: 383, startPoint y: 142, endPoint x: 244, endPoint y: 97, distance: 146.1
click at [244, 97] on div "Q2 What barriers was your local authority facing in saving memories and life st…" at bounding box center [265, 166] width 280 height 185
click at [260, 115] on span "I think in terms of barriers we were facing as a Local Authority, and saving me…" at bounding box center [319, 112] width 160 height 15
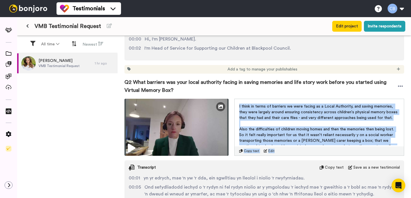
scroll to position [27, 0]
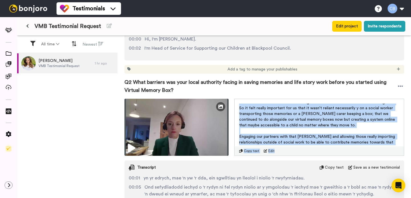
drag, startPoint x: 239, startPoint y: 106, endPoint x: 358, endPoint y: 156, distance: 129.1
click at [358, 156] on div "I think in terms of barriers we were facing as a Local Authority, and saving me…" at bounding box center [320, 127] width 170 height 57
copy div "I think in terms of barriers we were facing as a Local Authority, and saving me…"
click at [279, 113] on span "Also the difficulties of children moving homes and then the memories then being…" at bounding box center [317, 114] width 157 height 27
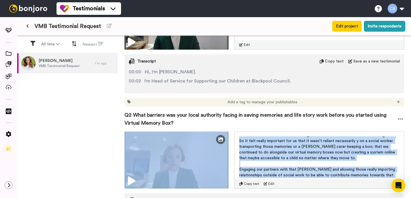
scroll to position [0, 0]
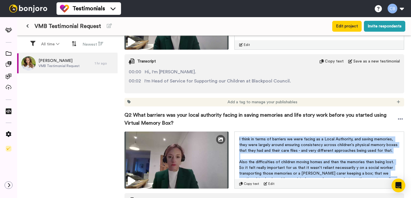
drag, startPoint x: 381, startPoint y: 174, endPoint x: 240, endPoint y: 139, distance: 145.1
click at [240, 139] on div "I think in terms of barriers we were facing as a Local Authority, and saving me…" at bounding box center [319, 158] width 160 height 42
copy div "I think in terms of barriers we were facing as a Local Authority, and saving me…"
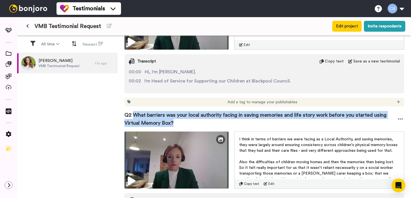
drag, startPoint x: 174, startPoint y: 124, endPoint x: 134, endPoint y: 115, distance: 41.0
click at [134, 115] on span "Q2 What barriers was your local authority facing in saving memories and life st…" at bounding box center [261, 119] width 273 height 16
copy span "What barriers was your local authority facing in saving memories and life story…"
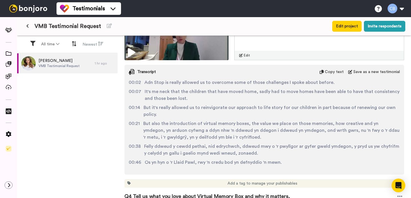
scroll to position [443, 0]
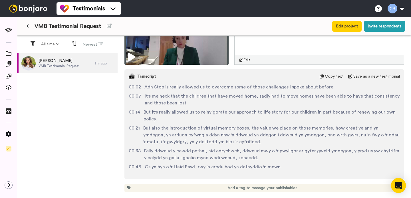
click at [397, 186] on icon "Open Intercom Messenger" at bounding box center [398, 185] width 7 height 7
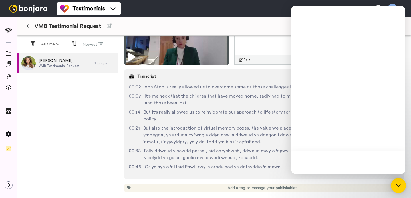
scroll to position [0, 0]
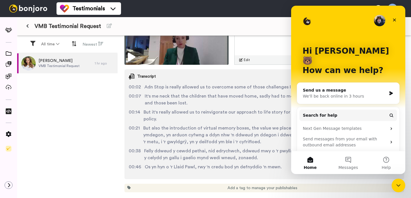
click at [333, 87] on div "Send us a message" at bounding box center [345, 90] width 84 height 6
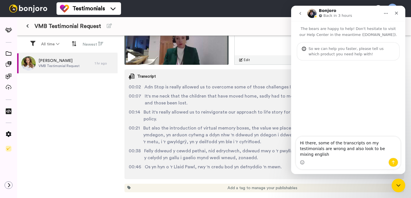
click at [200, 132] on span "But also the introduction of virtual memory boxes, the value we place on those …" at bounding box center [271, 135] width 257 height 21
drag, startPoint x: 221, startPoint y: 128, endPoint x: 206, endPoint y: 128, distance: 15.4
click at [206, 128] on span "But also the introduction of virtual memory boxes, the value we place on those …" at bounding box center [271, 135] width 257 height 21
copy span "ddweud"
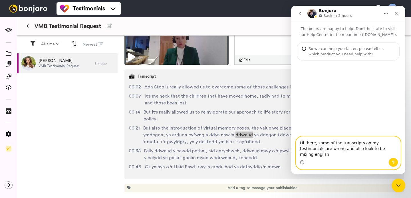
click at [385, 155] on textarea "Hi there, some of the transcripts on my testimonials are wrong and also look to…" at bounding box center [348, 147] width 105 height 21
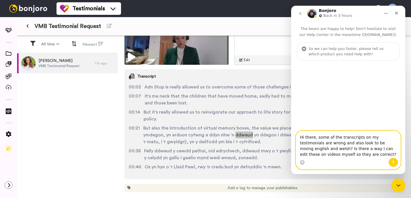
type textarea "Hi there, some of the transcripts on my testimonials are wrong and also look to…"
click at [392, 163] on icon "Send a message…" at bounding box center [393, 162] width 5 height 5
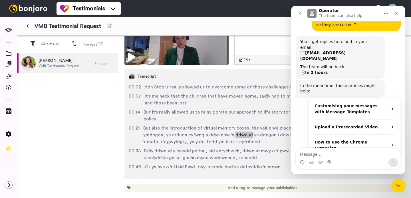
scroll to position [76, 0]
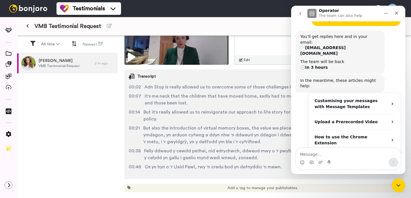
click at [92, 123] on div "[PERSON_NAME] VMB Testimonial Request 2 hr ago" at bounding box center [67, 126] width 101 height 146
click at [397, 14] on icon "Close" at bounding box center [397, 13] width 5 height 5
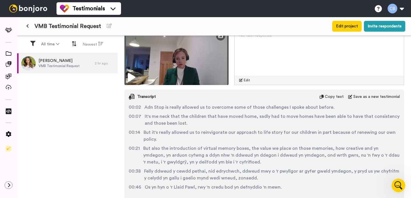
scroll to position [382, 0]
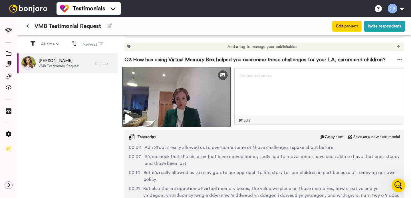
click at [132, 116] on icon at bounding box center [129, 118] width 8 height 9
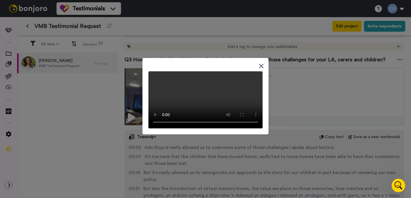
click at [261, 64] on icon at bounding box center [261, 66] width 5 height 5
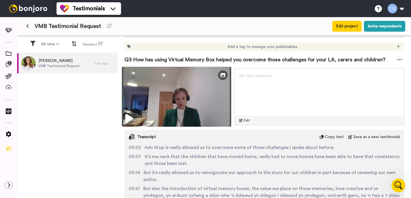
click at [132, 118] on icon at bounding box center [129, 118] width 8 height 9
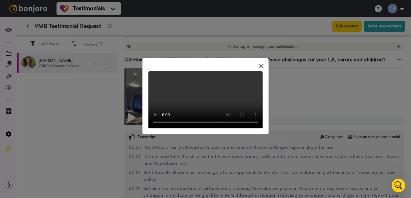
click at [300, 77] on div at bounding box center [205, 99] width 411 height 198
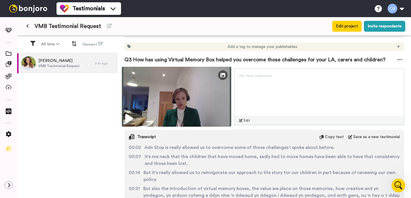
click at [222, 82] on img at bounding box center [176, 97] width 109 height 60
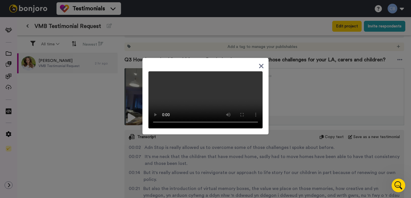
click at [261, 63] on icon at bounding box center [261, 66] width 5 height 7
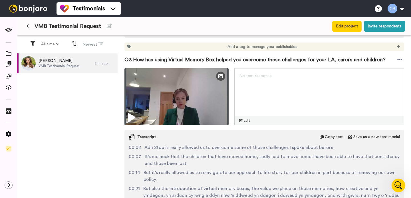
click at [265, 83] on div "No text response Edit" at bounding box center [320, 96] width 170 height 57
click at [250, 75] on span "No text response" at bounding box center [255, 76] width 33 height 4
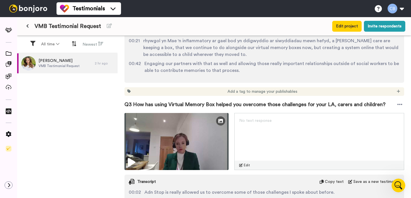
scroll to position [342, 0]
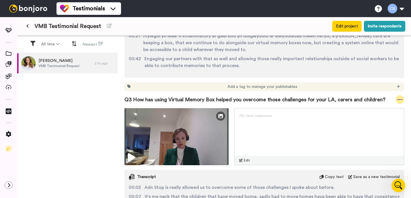
click at [401, 99] on icon at bounding box center [400, 100] width 5 height 6
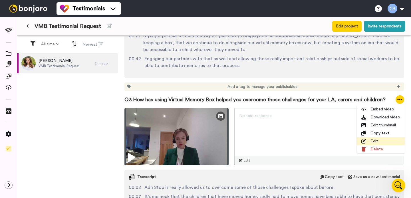
click at [377, 139] on li "Edit" at bounding box center [381, 141] width 48 height 8
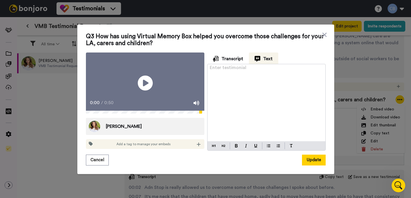
click at [141, 79] on icon at bounding box center [145, 83] width 15 height 15
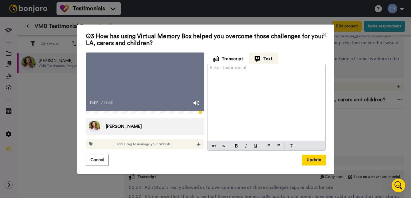
click at [219, 78] on div "Enter testimonial ﻿" at bounding box center [267, 102] width 118 height 77
click at [140, 80] on icon at bounding box center [145, 83] width 15 height 15
click at [221, 77] on div "Enter testimonial ﻿" at bounding box center [267, 102] width 118 height 77
click at [141, 82] on icon at bounding box center [145, 83] width 15 height 15
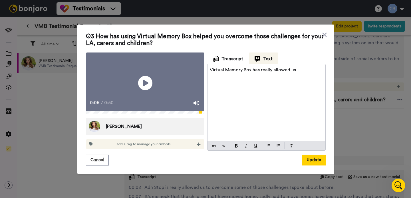
click at [301, 67] on p "Virtual Memory Box has really allowed us" at bounding box center [266, 70] width 113 height 7
click at [151, 82] on icon at bounding box center [145, 83] width 15 height 15
click at [277, 74] on p "Virtual Memory Box has really allowed us to overcome some of those challenges" at bounding box center [266, 74] width 113 height 14
click at [151, 85] on icon at bounding box center [145, 83] width 15 height 15
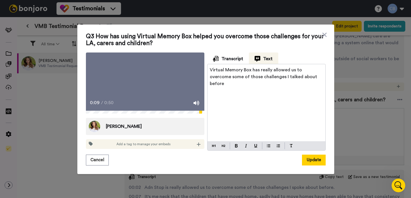
click at [151, 85] on icon at bounding box center [145, 83] width 15 height 15
click at [312, 74] on p "Virtual Memory Box has really allowed us to overcome some of those challenges I…" at bounding box center [266, 77] width 113 height 21
click at [144, 86] on icon "Play/Pause" at bounding box center [145, 83] width 15 height 27
click at [138, 85] on icon at bounding box center [145, 83] width 15 height 15
click at [285, 81] on span "Virtual Memory Box has really allowed us to overcome some of those challenges I…" at bounding box center [264, 80] width 109 height 25
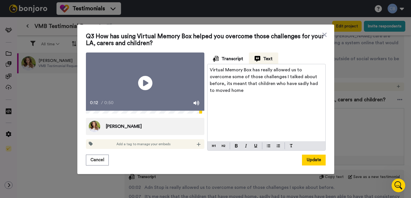
click at [226, 87] on p "Virtual Memory Box has really allowed us to overcome some of those challenges I…" at bounding box center [266, 80] width 113 height 27
click at [140, 83] on icon at bounding box center [145, 83] width 15 height 15
click at [284, 89] on p "Virtual Memory Box has really allowed us to overcome some of those challenges I…" at bounding box center [266, 80] width 113 height 27
click at [149, 81] on icon at bounding box center [145, 83] width 15 height 15
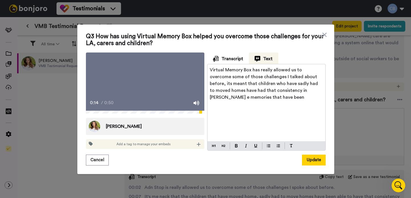
click at [149, 83] on icon at bounding box center [145, 83] width 15 height 15
click at [146, 80] on icon at bounding box center [145, 83] width 15 height 15
click at [147, 92] on icon "Play/Pause" at bounding box center [145, 83] width 15 height 27
click at [283, 87] on span "Virtual Memory Box has really allowed us to overcome some of those challenges I…" at bounding box center [264, 84] width 109 height 32
drag, startPoint x: 220, startPoint y: 94, endPoint x: 210, endPoint y: 94, distance: 9.7
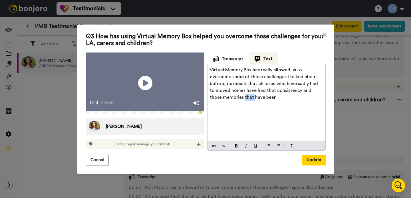
click at [210, 94] on span "Virtual Memory Box has really allowed us to overcome some of those challenges I…" at bounding box center [264, 84] width 109 height 32
click at [247, 94] on p "Virtual Memory Box has really allowed us to overcome some of those challenges I…" at bounding box center [266, 84] width 113 height 34
click at [143, 88] on icon at bounding box center [145, 83] width 15 height 15
click at [250, 96] on p "Virtual Memory Box has really allowed us to overcome some of those challenges I…" at bounding box center [266, 84] width 113 height 34
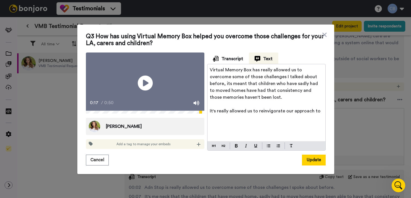
click at [150, 87] on icon at bounding box center [145, 83] width 15 height 15
click at [322, 110] on p "It's really allowed us to reinvigorate our approach to" at bounding box center [266, 111] width 113 height 7
click at [157, 92] on video at bounding box center [145, 83] width 119 height 61
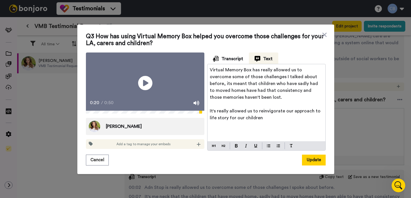
click at [157, 92] on video at bounding box center [145, 83] width 119 height 61
click at [266, 117] on p "It's really allowed us to reinvigorate our approach to life story for our child…" at bounding box center [266, 115] width 113 height 14
click at [157, 90] on video at bounding box center [145, 83] width 119 height 61
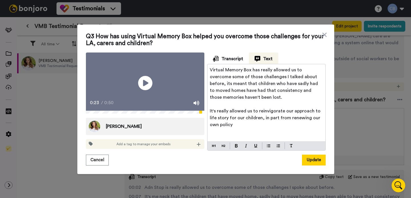
click at [249, 122] on p "It's really allowed us to reinvigorate our approach to life story for our child…" at bounding box center [266, 118] width 113 height 21
click at [312, 122] on span "It's really allowed us to reinvigorate our approach to life story for our child…" at bounding box center [266, 121] width 112 height 25
click at [149, 82] on icon at bounding box center [145, 83] width 15 height 15
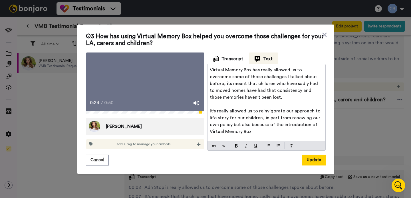
click at [149, 82] on icon at bounding box center [145, 83] width 15 height 15
click at [264, 128] on p "It's really allowed us to reinvigorate our approach to life story for our child…" at bounding box center [266, 121] width 113 height 27
click at [175, 79] on video at bounding box center [145, 83] width 119 height 61
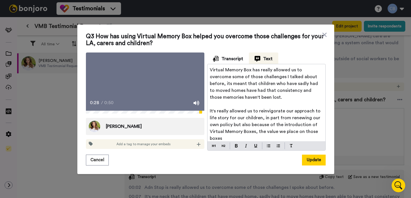
click at [175, 79] on video at bounding box center [145, 83] width 119 height 61
click at [145, 77] on icon at bounding box center [145, 83] width 15 height 15
click at [141, 79] on icon at bounding box center [145, 83] width 15 height 15
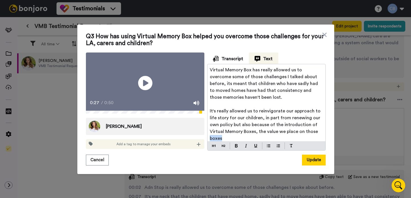
drag, startPoint x: 227, startPoint y: 135, endPoint x: 211, endPoint y: 136, distance: 16.3
click at [211, 136] on p "It's really allowed us to reinvigorate our approach to life story for our child…" at bounding box center [266, 125] width 113 height 34
click at [149, 88] on icon at bounding box center [145, 83] width 15 height 15
click at [250, 135] on p "It's really allowed us to reinvigorate our approach to life story for our child…" at bounding box center [266, 125] width 113 height 34
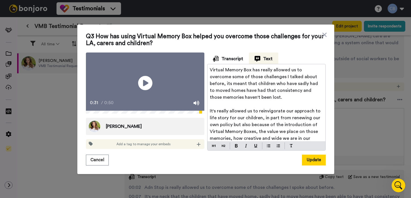
scroll to position [0, 0]
click at [136, 88] on video at bounding box center [145, 83] width 119 height 61
click at [242, 140] on p "It's really allowed us to reinvigorate our approach to life story for our child…" at bounding box center [266, 127] width 113 height 41
click at [147, 87] on icon at bounding box center [145, 83] width 15 height 15
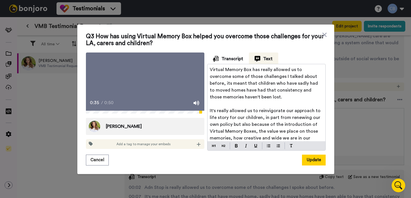
click at [147, 87] on icon at bounding box center [145, 83] width 15 height 15
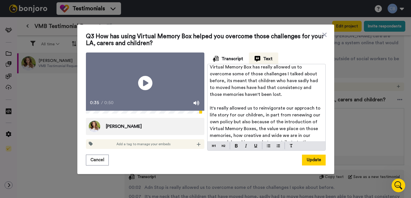
click at [317, 139] on p "It's really allowed us to reinvigorate our approach to life story for our child…" at bounding box center [266, 125] width 113 height 41
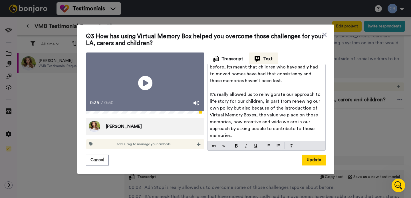
scroll to position [23, 0]
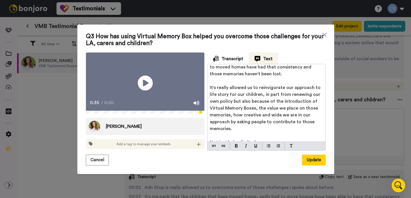
click at [139, 85] on icon at bounding box center [145, 83] width 15 height 15
click at [265, 139] on p "Not just being limited" at bounding box center [266, 142] width 113 height 7
click at [153, 86] on video at bounding box center [145, 83] width 119 height 61
click at [164, 111] on div "0:39 / 0:50" at bounding box center [145, 105] width 119 height 12
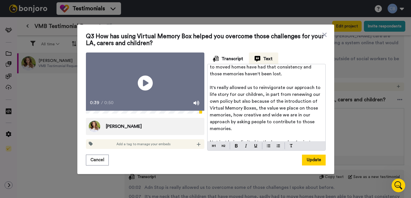
click at [144, 86] on icon "Play/Pause" at bounding box center [145, 83] width 15 height 27
click at [167, 111] on div "0:41 / 0:50" at bounding box center [145, 105] width 119 height 12
click at [144, 85] on icon "Play/Pause" at bounding box center [145, 83] width 15 height 27
click at [321, 140] on p "Not just being limited to the key worker for instance" at bounding box center [266, 142] width 113 height 7
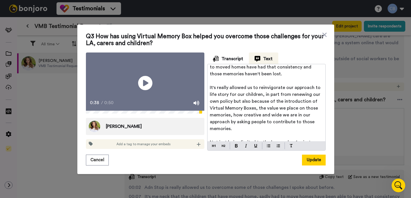
scroll to position [28, 0]
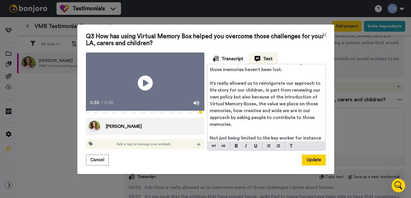
click at [144, 82] on icon "Play/Pause" at bounding box center [145, 83] width 15 height 27
click at [140, 87] on icon at bounding box center [145, 83] width 15 height 15
click at [244, 141] on p "Not just being limited to the key worker for instance and the carer" at bounding box center [266, 142] width 113 height 14
click at [145, 89] on icon at bounding box center [145, 83] width 15 height 15
click at [151, 87] on icon at bounding box center [145, 83] width 15 height 15
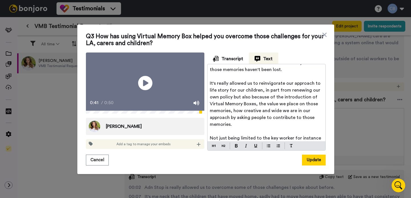
click at [285, 143] on p "Not just being limited to the key worker for instance and the carer, so approac…" at bounding box center [266, 142] width 113 height 14
click at [150, 82] on icon at bounding box center [145, 83] width 15 height 15
click at [306, 142] on p "Not just being limited to the key worker for instance and the carer, so approac…" at bounding box center [266, 142] width 113 height 14
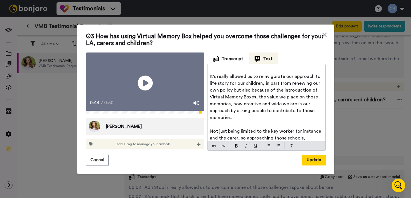
click at [149, 82] on icon at bounding box center [145, 83] width 15 height 15
click at [321, 142] on p "Not just being limited to the key worker for instance and the carer, so approac…" at bounding box center [266, 138] width 113 height 21
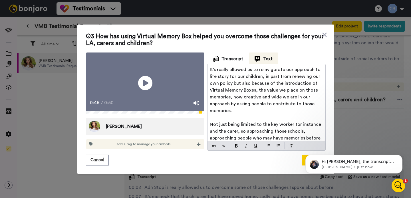
scroll to position [0, 0]
click at [141, 82] on icon at bounding box center [145, 83] width 15 height 15
click at [147, 81] on icon "Play/Pause" at bounding box center [145, 83] width 15 height 27
drag, startPoint x: 319, startPoint y: 135, endPoint x: 305, endPoint y: 135, distance: 13.7
click at [305, 135] on p "Not just being limited to the key worker for instance and the carer, so approac…" at bounding box center [266, 134] width 113 height 27
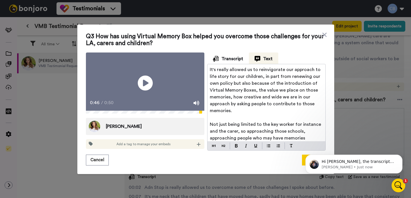
click at [143, 83] on icon "Play/Pause" at bounding box center [145, 83] width 15 height 27
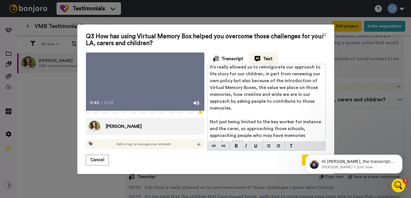
click at [150, 92] on icon "Play/Pause" at bounding box center [145, 83] width 15 height 27
click at [236, 132] on span "Not just being limited to the key worker for instance and the carer, so approac…" at bounding box center [266, 132] width 113 height 25
drag, startPoint x: 267, startPoint y: 132, endPoint x: 275, endPoint y: 132, distance: 8.0
click at [275, 132] on span "Not just being limited to the key worker for instance and the carer, so approac…" at bounding box center [266, 132] width 113 height 25
click at [147, 83] on icon "Play/Pause" at bounding box center [145, 83] width 15 height 27
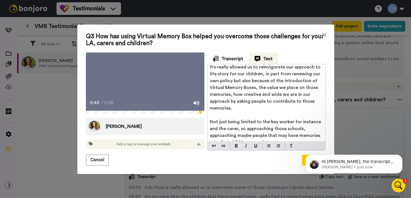
click at [147, 83] on icon "Play/Pause" at bounding box center [145, 83] width 15 height 27
click at [220, 139] on span "Not just being limited to the key worker for instance and the carer, so approac…" at bounding box center [266, 132] width 113 height 25
click at [145, 82] on icon "Play/Pause" at bounding box center [145, 83] width 15 height 27
click at [145, 85] on icon at bounding box center [145, 83] width 15 height 15
drag, startPoint x: 235, startPoint y: 139, endPoint x: 231, endPoint y: 139, distance: 4.0
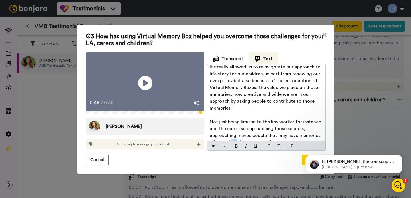
click at [231, 139] on span "Not just being limited to the key worker for instance and the carer, so approac…" at bounding box center [266, 132] width 113 height 25
click at [248, 139] on span "Not just being limited to the key worker for instance and the carer, so approac…" at bounding box center [266, 132] width 113 height 25
drag, startPoint x: 265, startPoint y: 139, endPoint x: 257, endPoint y: 139, distance: 8.3
click at [257, 139] on span "Not just being limited to the key worker for instance and the carer, so approac…" at bounding box center [266, 132] width 113 height 25
click at [144, 82] on icon "Play/Pause" at bounding box center [145, 83] width 15 height 27
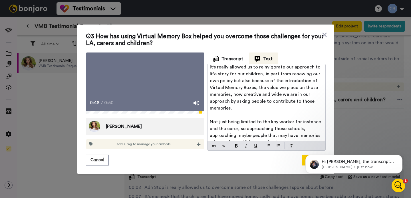
click at [144, 82] on icon "Play/Pause" at bounding box center [145, 83] width 15 height 27
click at [309, 141] on p "Not just being limited to the key worker for instance and the carer, so approac…" at bounding box center [266, 132] width 113 height 27
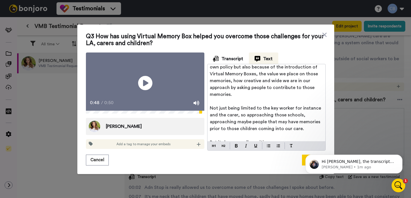
click at [155, 86] on video at bounding box center [145, 83] width 119 height 61
click at [144, 83] on icon "Play/Pause" at bounding box center [145, 83] width 15 height 27
click at [147, 83] on icon "Play/Pause" at bounding box center [145, 83] width 15 height 27
click at [279, 139] on p "But its been a really positive" at bounding box center [266, 142] width 113 height 7
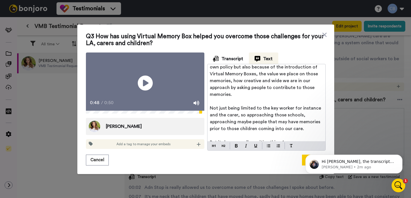
click at [146, 82] on icon "Play/Pause" at bounding box center [145, 83] width 15 height 27
click at [143, 86] on icon at bounding box center [145, 83] width 15 height 15
click at [297, 142] on p "But its been a really positive thing for us" at bounding box center [266, 142] width 113 height 7
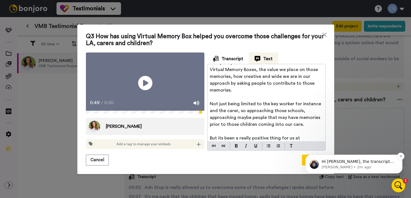
click at [343, 165] on p "[PERSON_NAME] • 2m ago" at bounding box center [359, 167] width 74 height 5
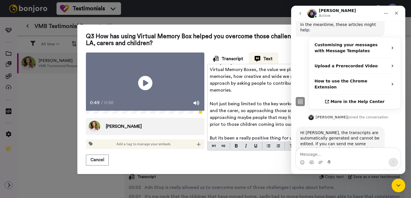
scroll to position [142, 0]
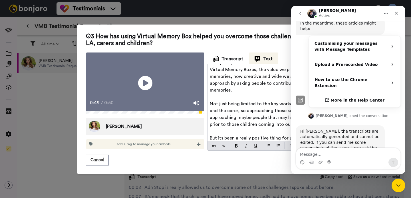
click at [62, 102] on div "Q3 How has using Virtual Memory Box helped you overcome those challenges for yo…" at bounding box center [205, 99] width 411 height 198
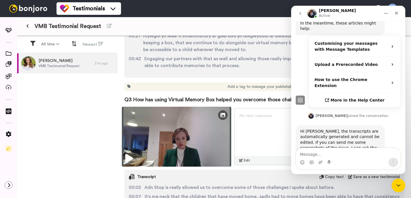
scroll to position [412, 0]
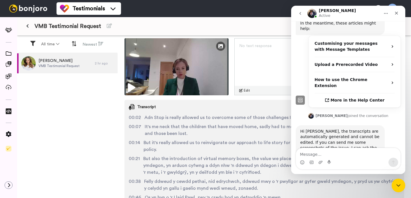
click at [357, 10] on div "Johann Active" at bounding box center [344, 14] width 73 height 10
click at [383, 13] on button "Home" at bounding box center [386, 13] width 11 height 11
click at [364, 13] on div "Johann Active" at bounding box center [344, 14] width 73 height 10
click at [395, 183] on icon "Close Intercom Messenger" at bounding box center [398, 184] width 7 height 7
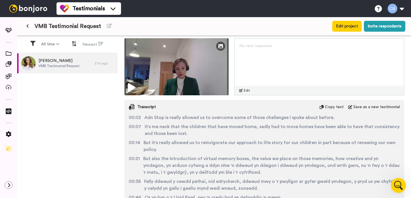
click at [399, 184] on icon "Open Intercom Messenger" at bounding box center [397, 184] width 9 height 9
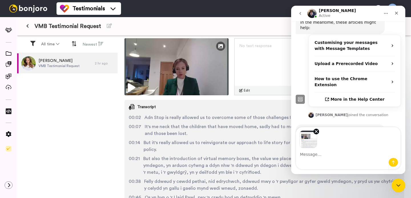
scroll to position [155, 0]
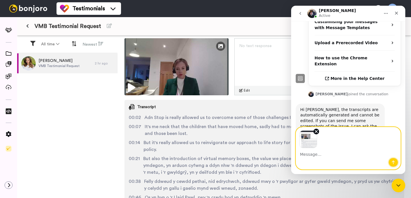
click at [394, 162] on icon "Send a message…" at bounding box center [393, 162] width 5 height 5
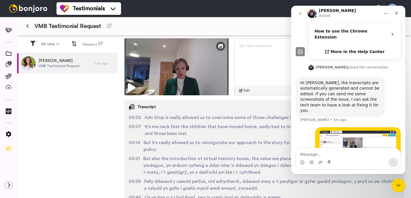
scroll to position [183, 0]
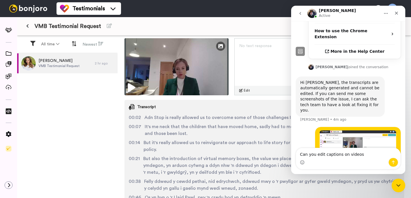
type textarea "Can you edit captions on videos?"
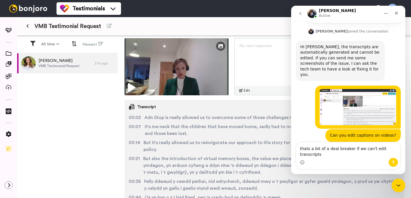
scroll to position [224, 0]
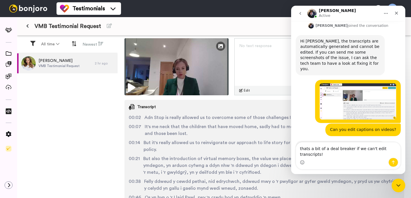
click at [301, 150] on textarea "thats a bit of a deal breaker if we can't edit transcripts!" at bounding box center [348, 150] width 105 height 15
click at [328, 155] on textarea "Ah ok, thats a bit of a deal breaker if we can't edit transcripts!" at bounding box center [348, 150] width 105 height 15
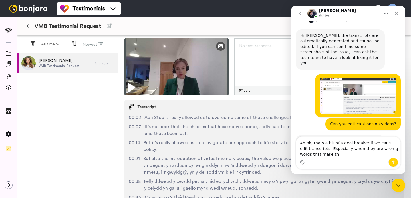
click at [378, 149] on textarea "Ah ok, thats a bit of a deal breaker if we can't edit transcripts! Especially w…" at bounding box center [348, 147] width 105 height 21
click at [331, 155] on textarea "Ah ok, thats a bit of a deal breaker if we can't edit transcripts! Especially w…" at bounding box center [348, 147] width 105 height 21
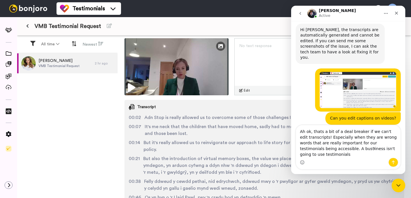
scroll to position [241, 0]
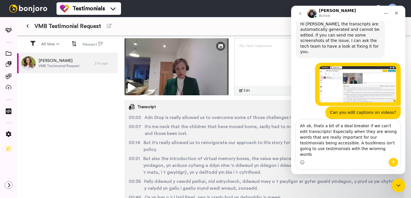
drag, startPoint x: 354, startPoint y: 149, endPoint x: 323, endPoint y: 149, distance: 31.4
click at [323, 149] on textarea "Ah ok, thats a bit of a deal breaker if we can't edit transcripts! Especially w…" at bounding box center [348, 139] width 105 height 38
drag, startPoint x: 323, startPoint y: 155, endPoint x: 302, endPoint y: 155, distance: 20.9
click at [302, 155] on textarea "Ah ok, thats a bit of a deal breaker if we can't edit transcripts! Especially w…" at bounding box center [348, 139] width 105 height 38
click at [349, 155] on textarea "Ah ok, thats a bit of a deal breaker if we can't edit transcripts! Especially w…" at bounding box center [348, 139] width 105 height 38
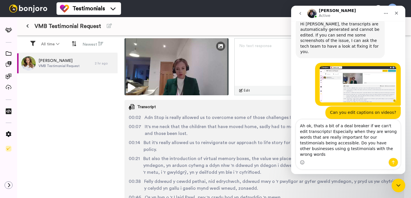
click at [372, 155] on textarea "Ah ok, thats a bit of a deal breaker if we can't edit transcripts! Especially w…" at bounding box center [348, 139] width 105 height 38
click at [392, 149] on textarea "Ah ok, thats a bit of a deal breaker if we can't edit transcripts! Especially w…" at bounding box center [348, 139] width 105 height 38
click at [379, 150] on textarea "Ah ok, thats a bit of a deal breaker if we can't edit transcripts! Especially w…" at bounding box center [348, 139] width 105 height 38
click at [378, 149] on textarea "Ah ok, thats a bit of a deal breaker if we can't edit transcripts! Especially w…" at bounding box center [348, 139] width 105 height 38
click at [380, 149] on textarea "Ah ok, thats a bit of a deal breaker if we can't edit transcripts! Especially w…" at bounding box center [348, 139] width 105 height 38
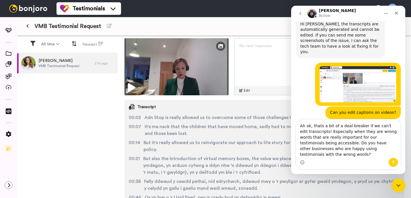
drag, startPoint x: 356, startPoint y: 148, endPoint x: 323, endPoint y: 148, distance: 33.1
click at [323, 148] on textarea "Ah ok, thats a bit of a deal breaker if we can't edit transcripts! Especially w…" at bounding box center [348, 139] width 105 height 38
drag, startPoint x: 368, startPoint y: 150, endPoint x: 357, endPoint y: 149, distance: 11.1
click at [357, 149] on textarea "Ah ok, thats a bit of a deal breaker if we can't edit transcripts! Especially w…" at bounding box center [348, 139] width 105 height 38
drag, startPoint x: 380, startPoint y: 150, endPoint x: 311, endPoint y: 155, distance: 68.5
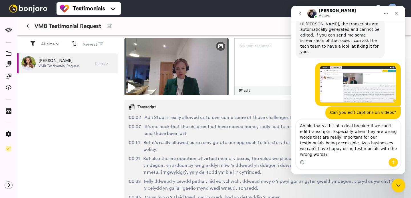
click at [311, 155] on textarea "Ah ok, thats a bit of a deal breaker if we can't edit transcripts! Especially w…" at bounding box center [348, 139] width 105 height 38
click at [368, 155] on textarea "Ah ok, thats a bit of a deal breaker if we can't edit transcripts! Especially w…" at bounding box center [348, 139] width 105 height 38
type textarea "Ah ok, thats a bit of a deal breaker if we can't edit transcripts! Especially w…"
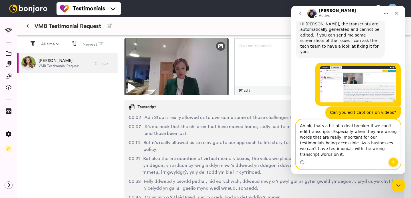
click at [394, 162] on icon "Send a message…" at bounding box center [393, 162] width 5 height 5
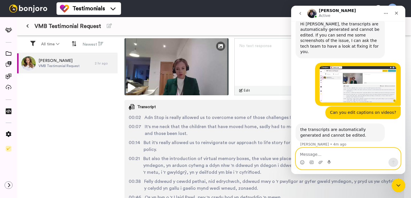
scroll to position [263, 0]
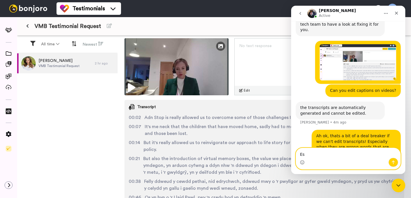
type textarea "E"
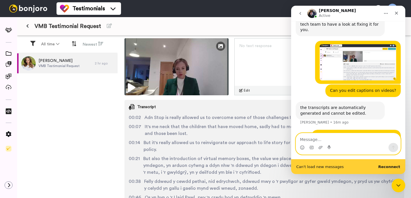
scroll to position [278, 0]
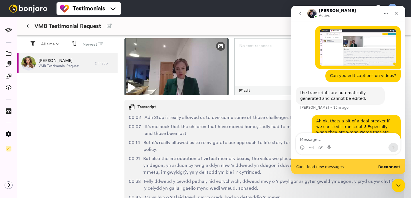
click at [384, 165] on b "Reconnect" at bounding box center [390, 167] width 22 height 4
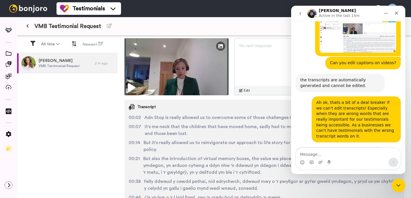
scroll to position [291, 0]
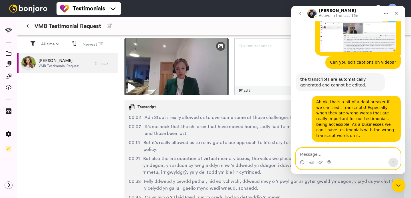
click at [316, 153] on textarea "Message…" at bounding box center [348, 153] width 105 height 10
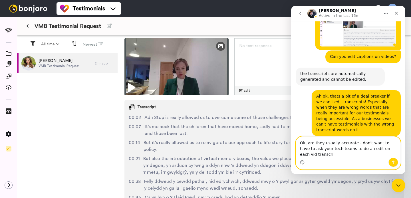
scroll to position [303, 0]
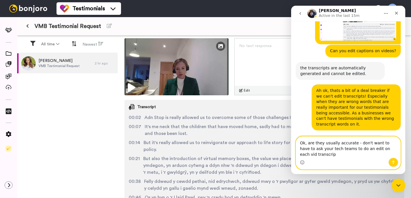
type textarea "Ok, are they usually accurate - don't want to have to ask your tech teams to do…"
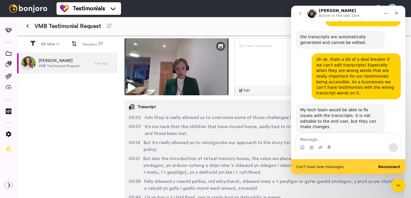
scroll to position [335, 0]
